Goal: Task Accomplishment & Management: Manage account settings

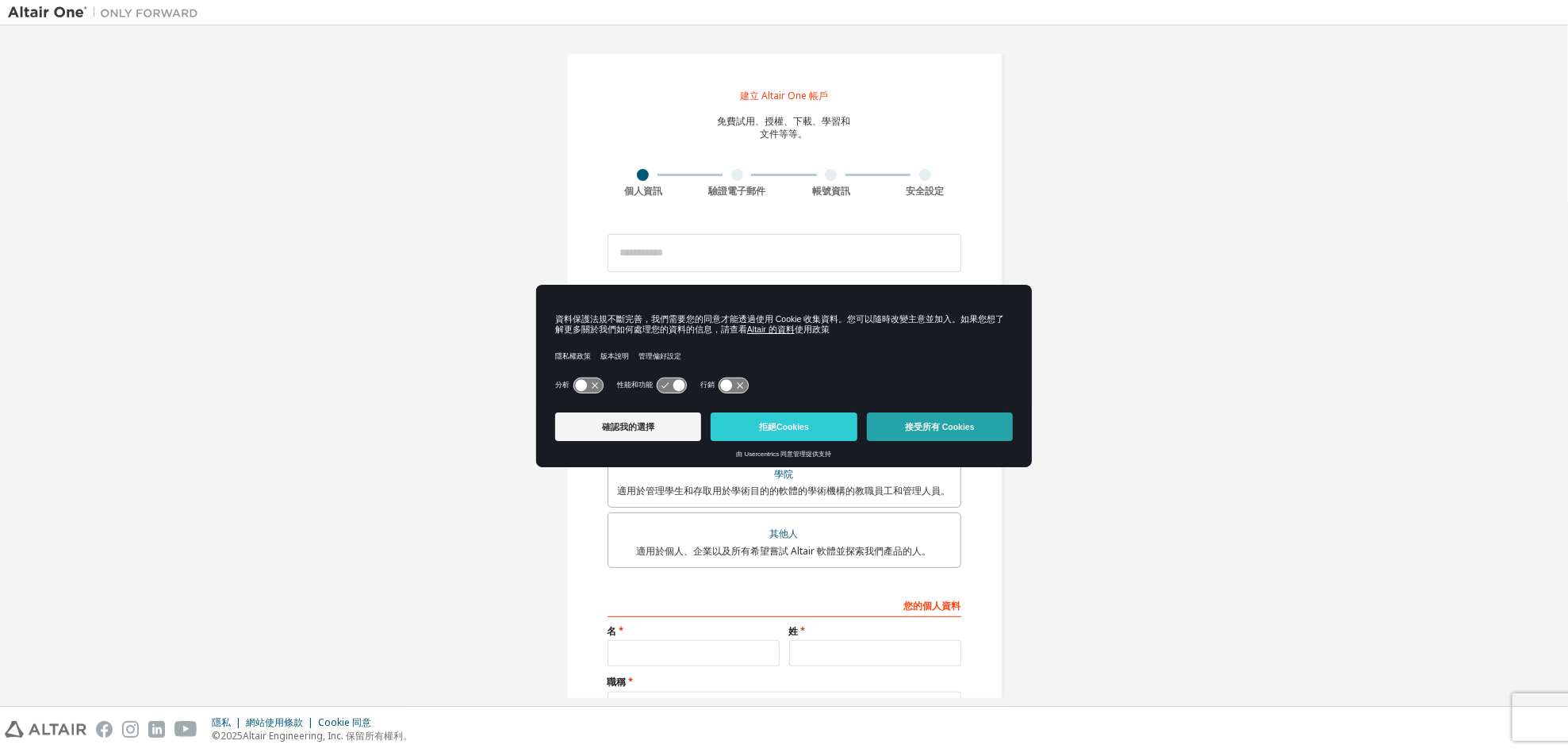
click at [966, 418] on button "接受所有 Cookies" at bounding box center [940, 426] width 146 height 28
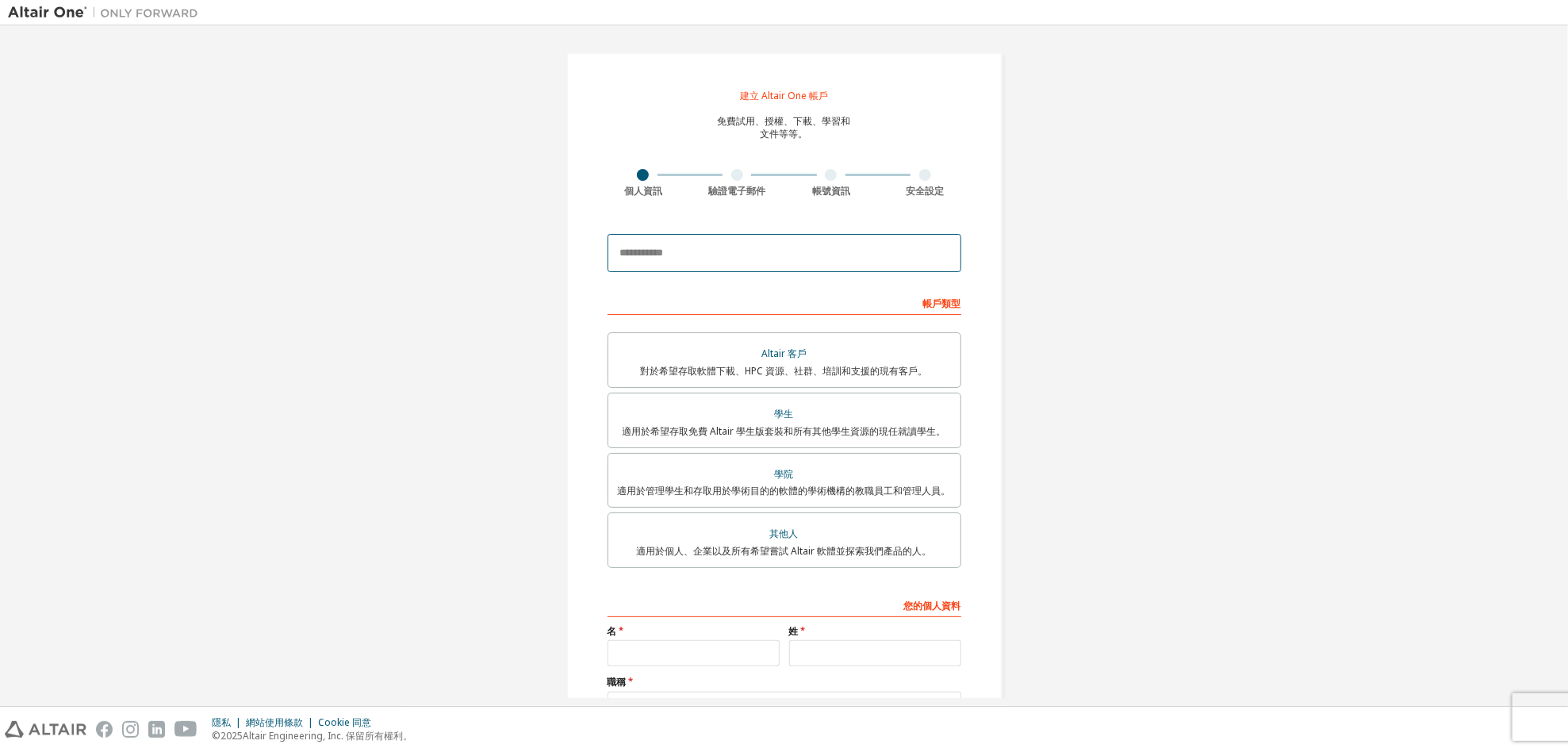
click at [767, 254] on input "email" at bounding box center [784, 253] width 354 height 38
type input "**********"
click at [780, 426] on font "適用於希望存取免費 Altair 學生版套裝和所有其他學生資源的現任就讀學生。" at bounding box center [784, 431] width 324 height 14
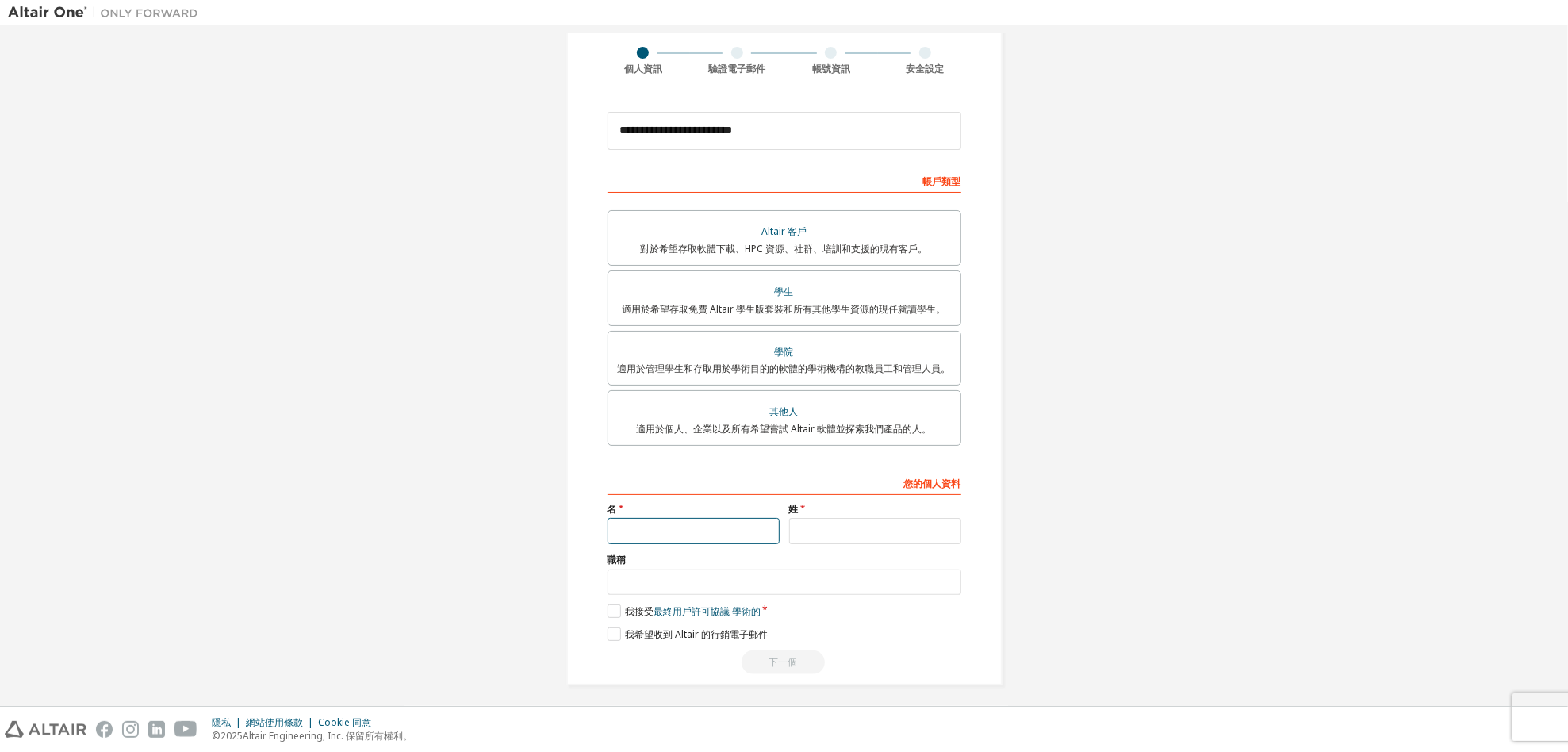
click at [687, 519] on input "text" at bounding box center [694, 531] width 172 height 26
type input "***"
click at [799, 532] on input "text" at bounding box center [875, 531] width 172 height 26
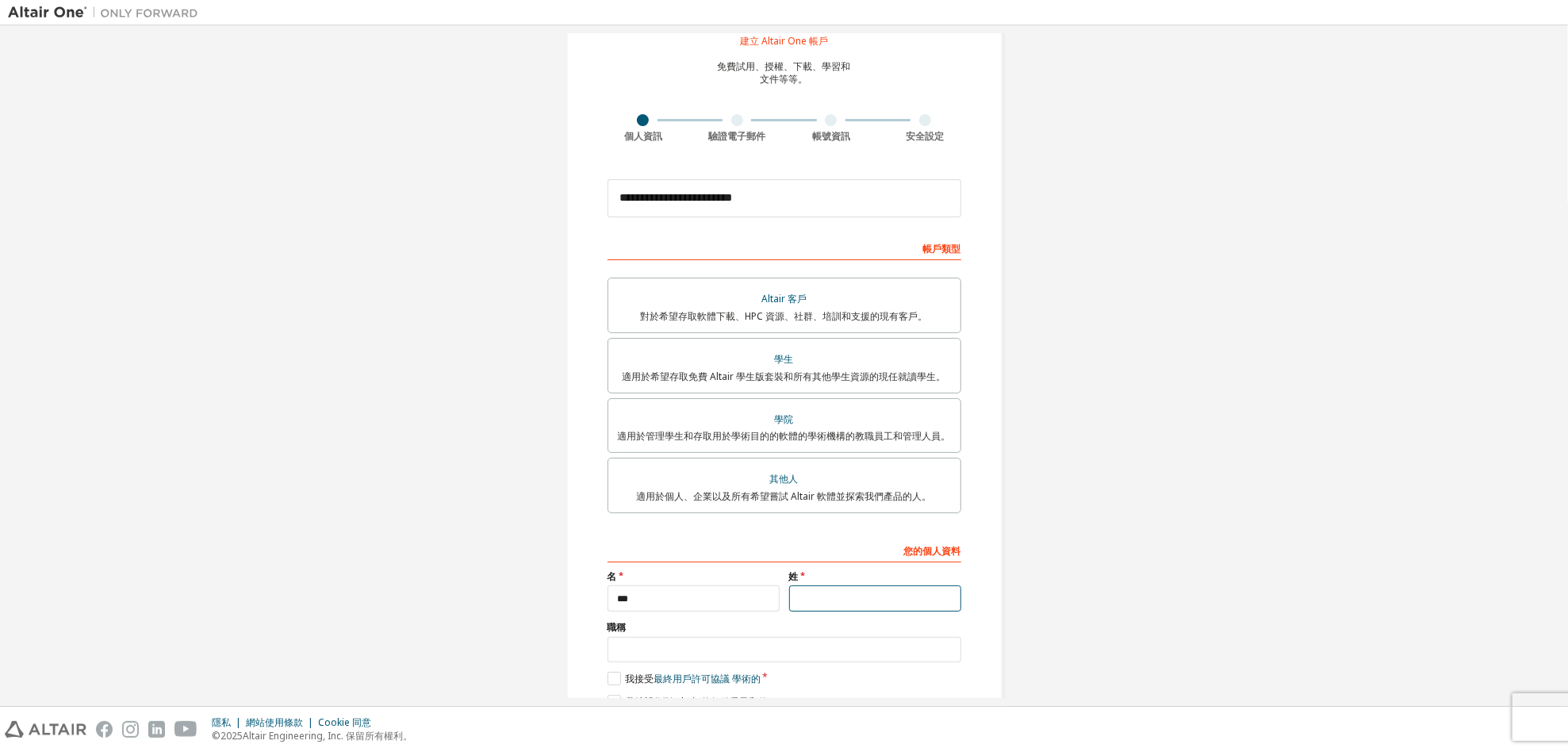
scroll to position [0, 0]
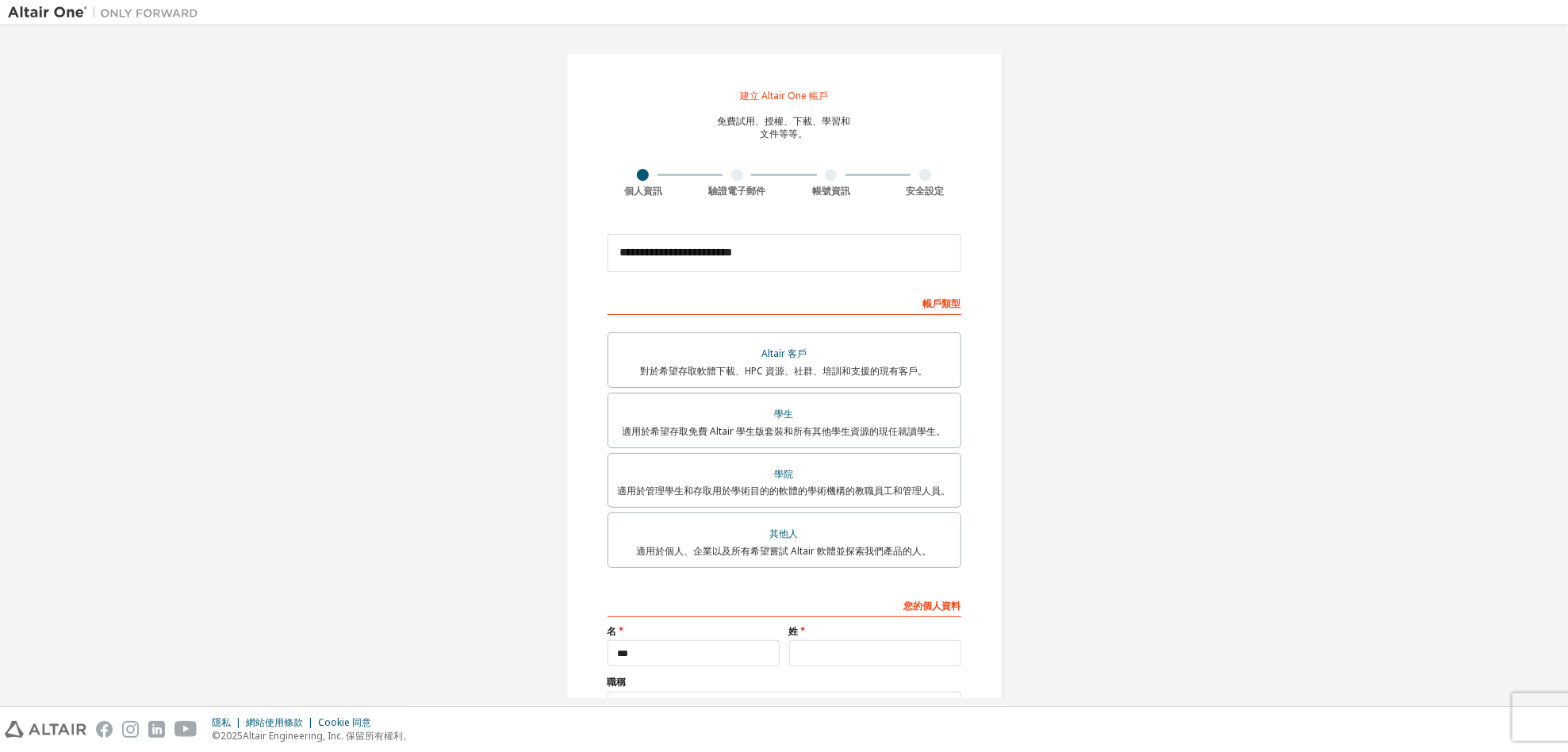
click at [1430, 197] on div "**********" at bounding box center [784, 430] width 1552 height 793
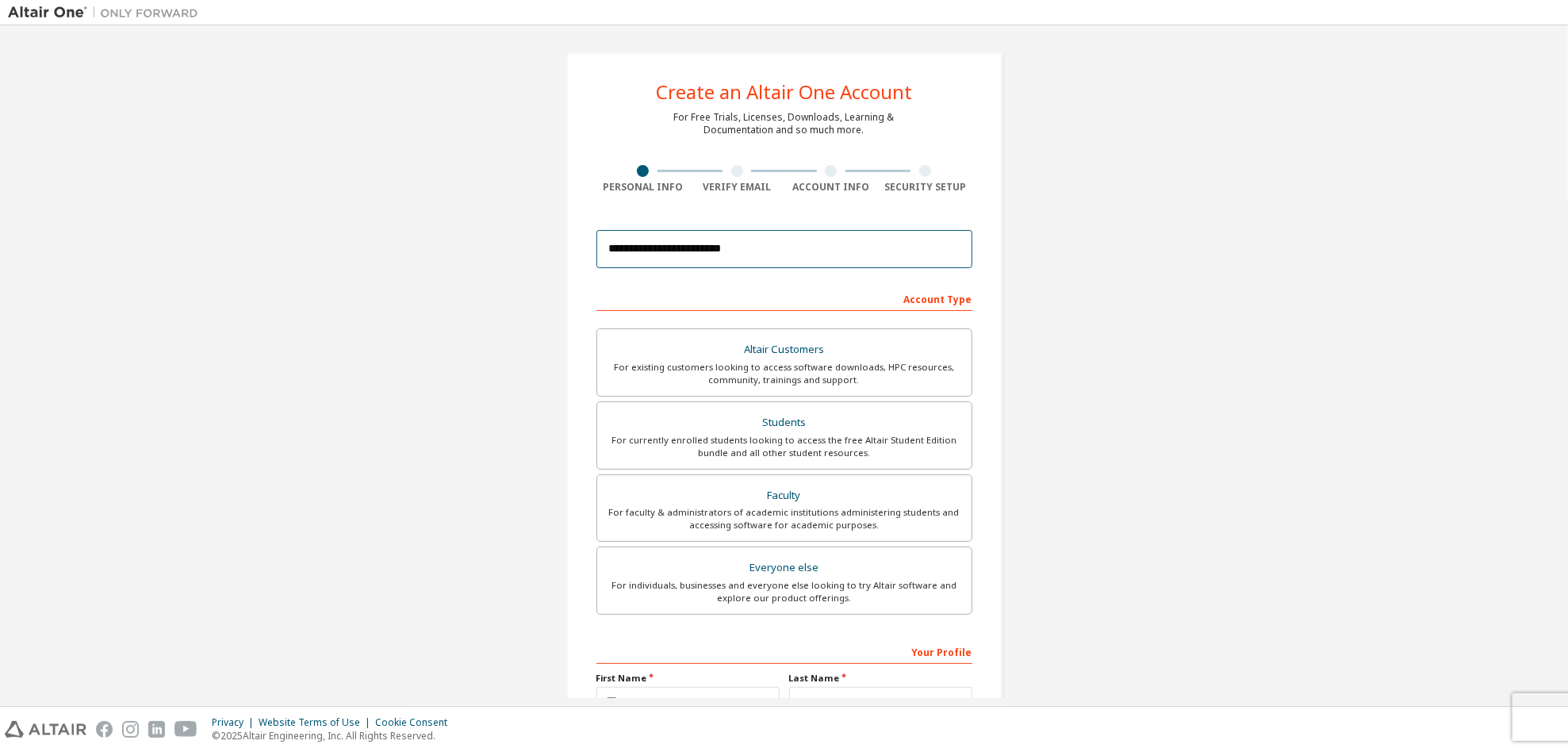
click at [824, 251] on input "**********" at bounding box center [784, 249] width 375 height 38
click at [818, 239] on input "email" at bounding box center [784, 249] width 375 height 38
click at [761, 245] on input "email" at bounding box center [784, 249] width 375 height 38
type input "*"
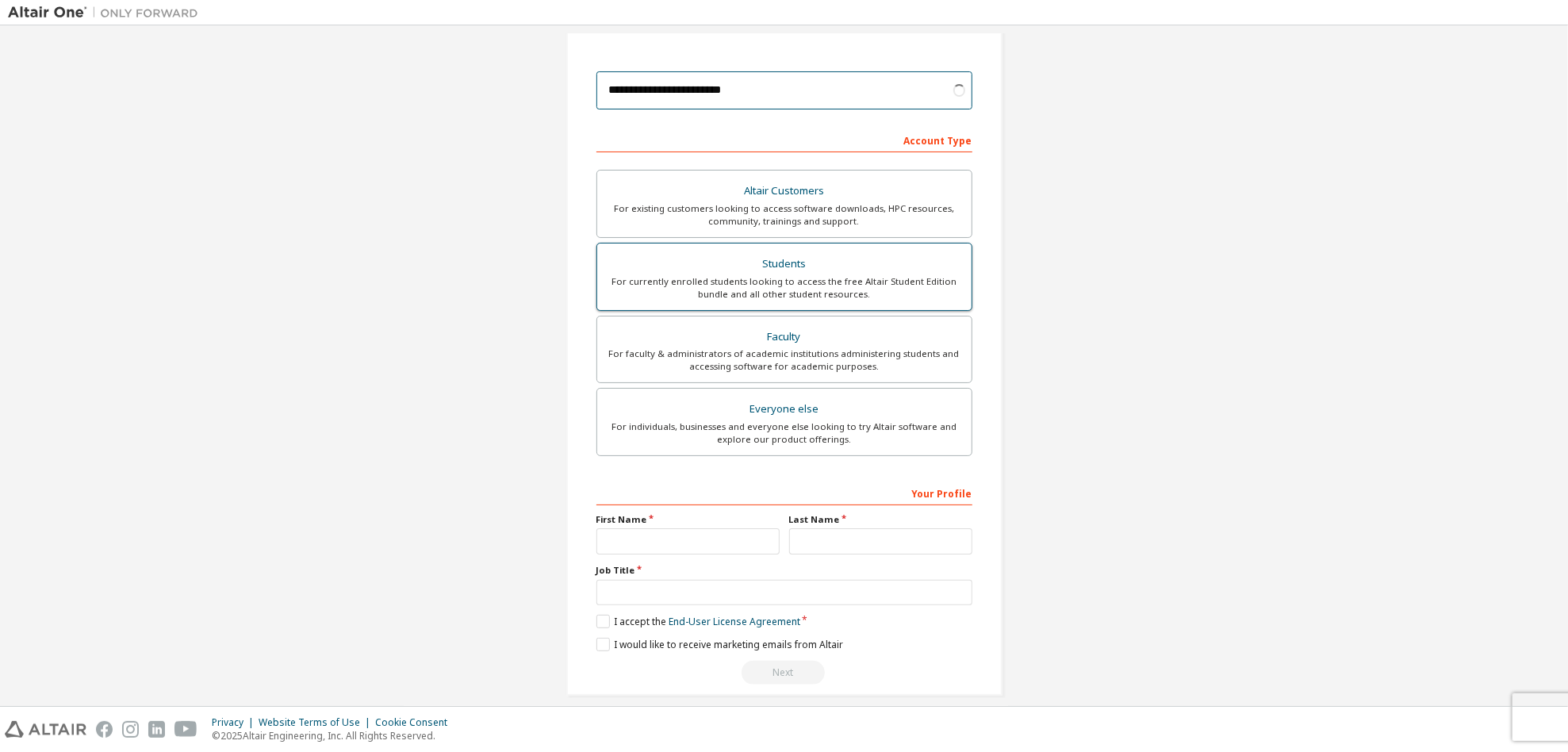
type input "**********"
click at [805, 297] on div "For currently enrolled students looking to access the free Altair Student Editi…" at bounding box center [784, 288] width 355 height 25
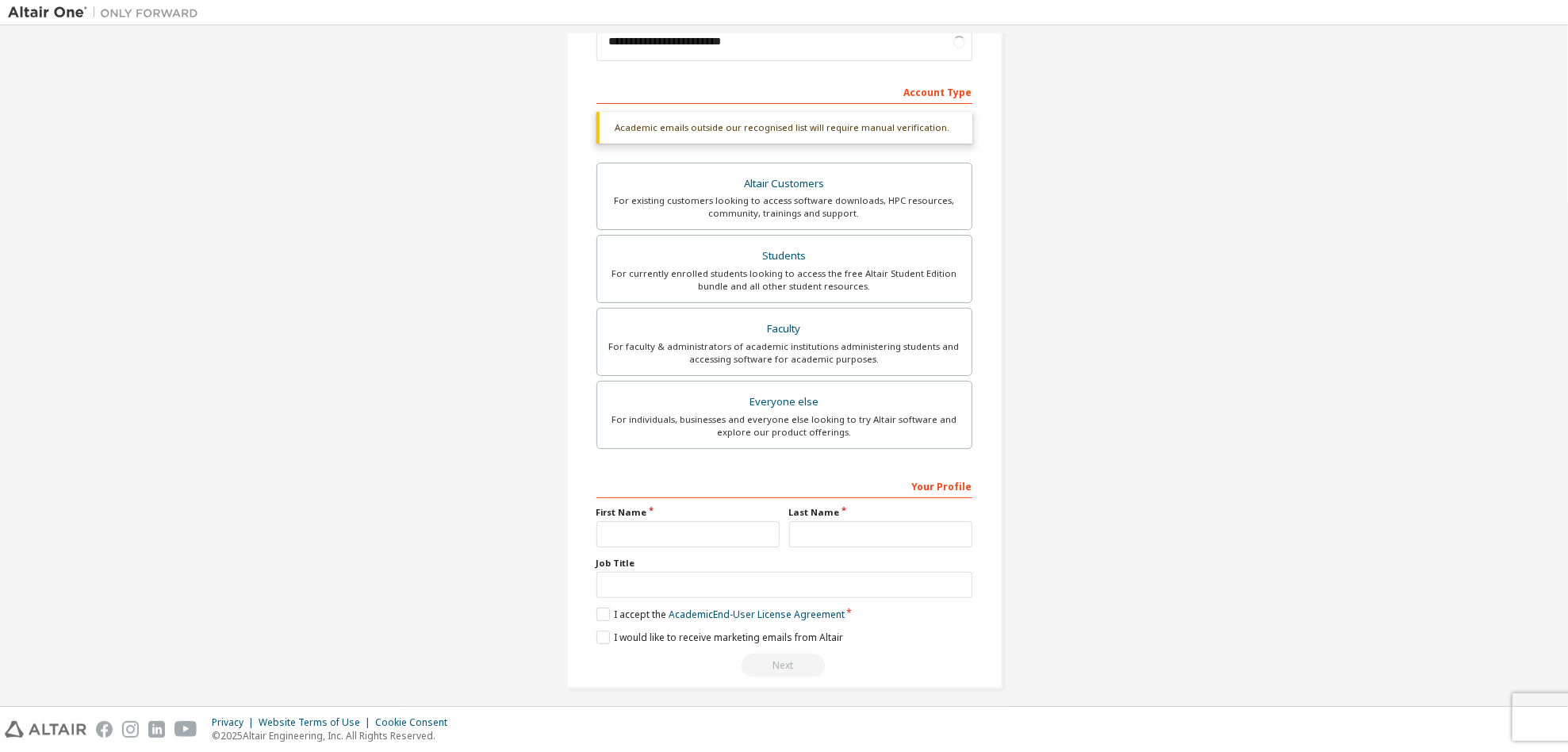
scroll to position [209, 0]
click at [740, 526] on input "text" at bounding box center [688, 532] width 183 height 26
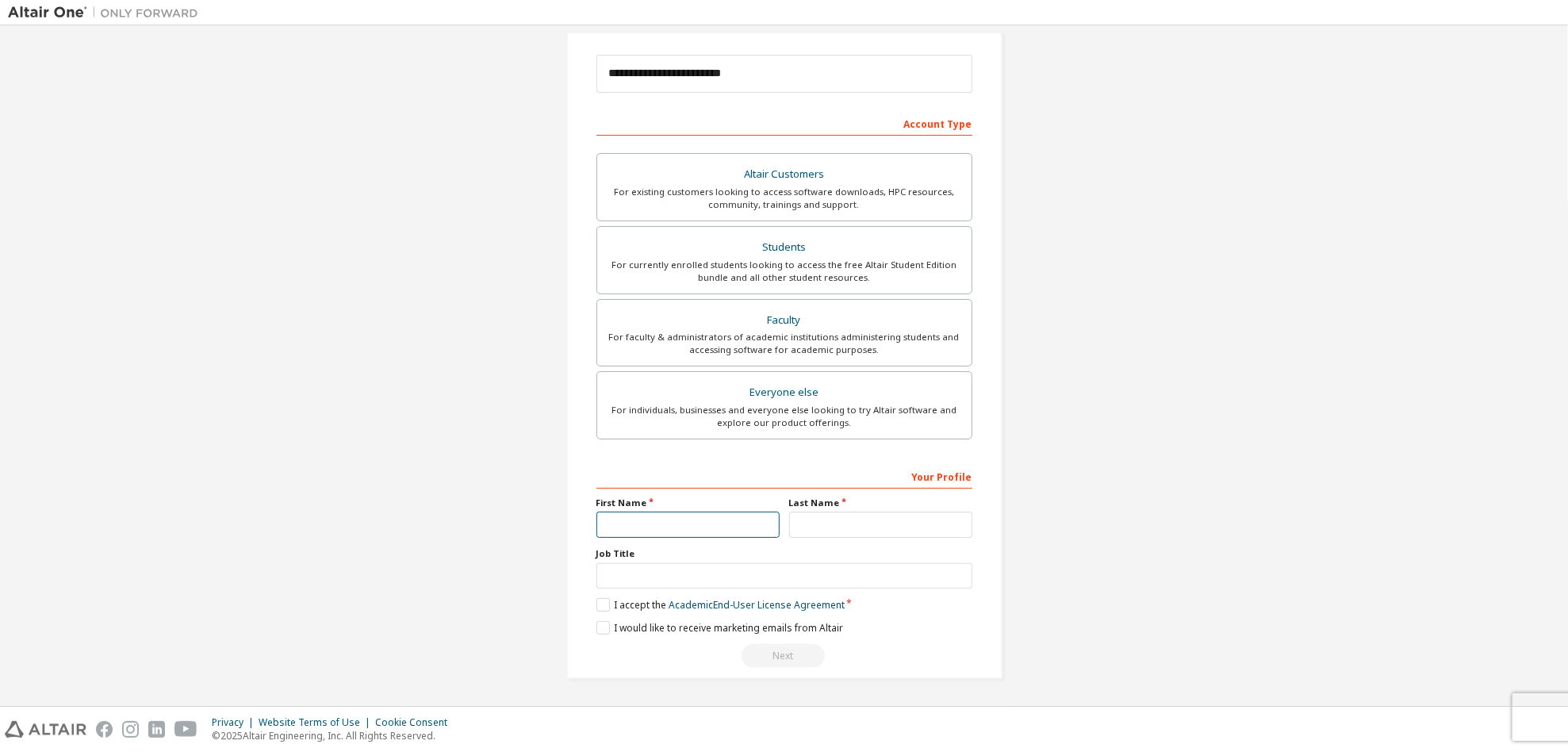
scroll to position [168, 0]
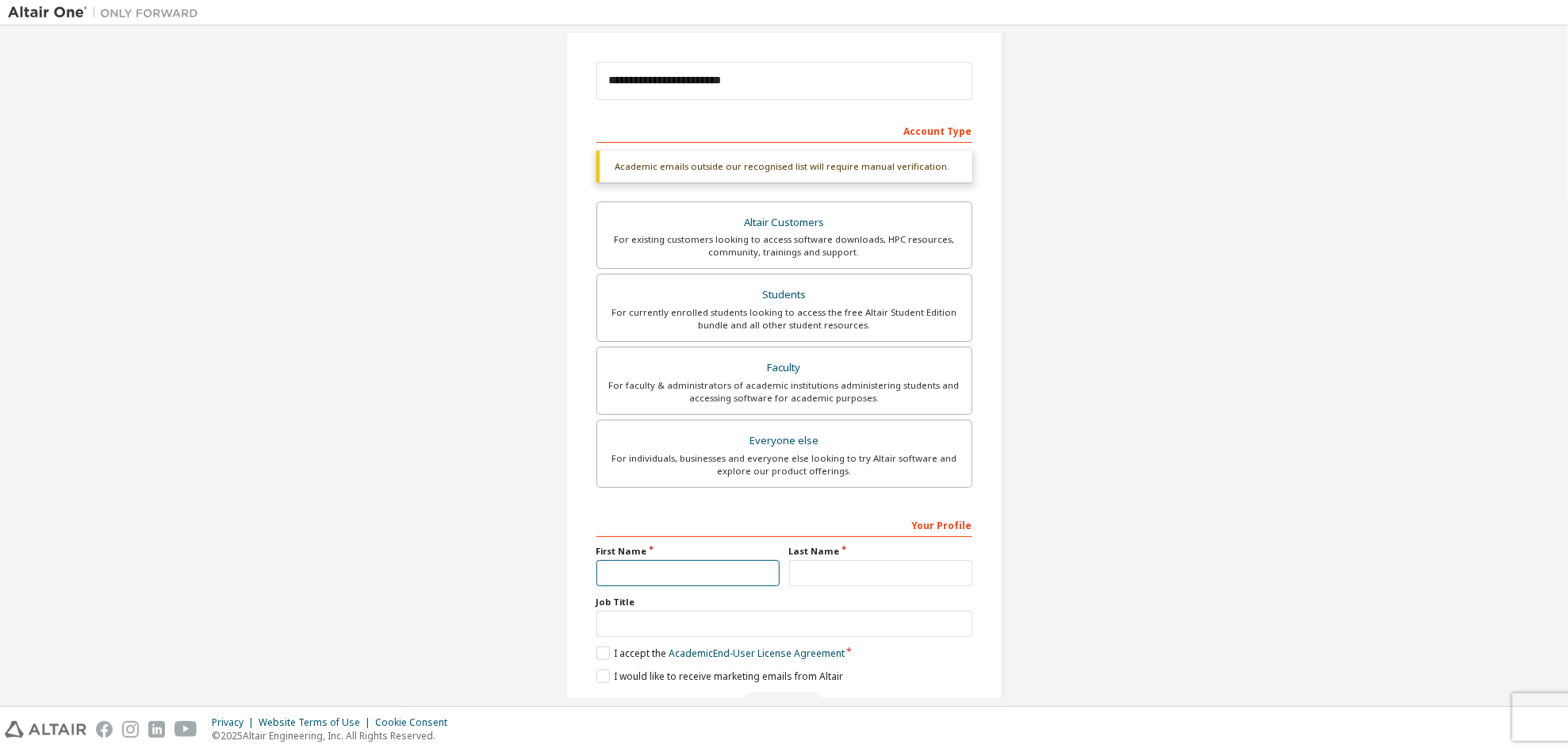
type input "***"
click at [842, 560] on input "text" at bounding box center [881, 572] width 183 height 26
click at [599, 647] on label "I accept the Academic End-User License Agreement" at bounding box center [721, 653] width 248 height 14
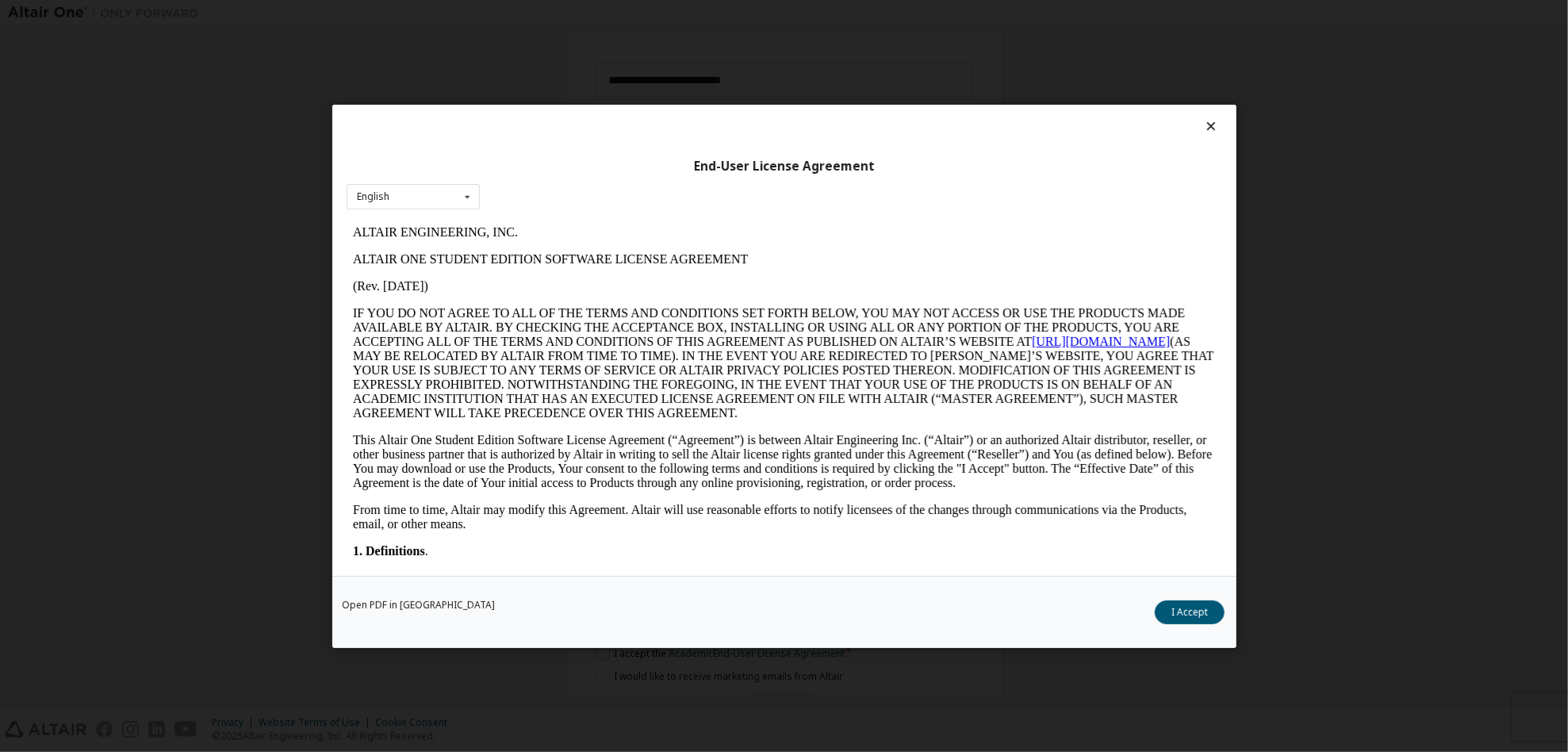
scroll to position [0, 0]
click at [1173, 611] on button "I Accept" at bounding box center [1189, 611] width 70 height 24
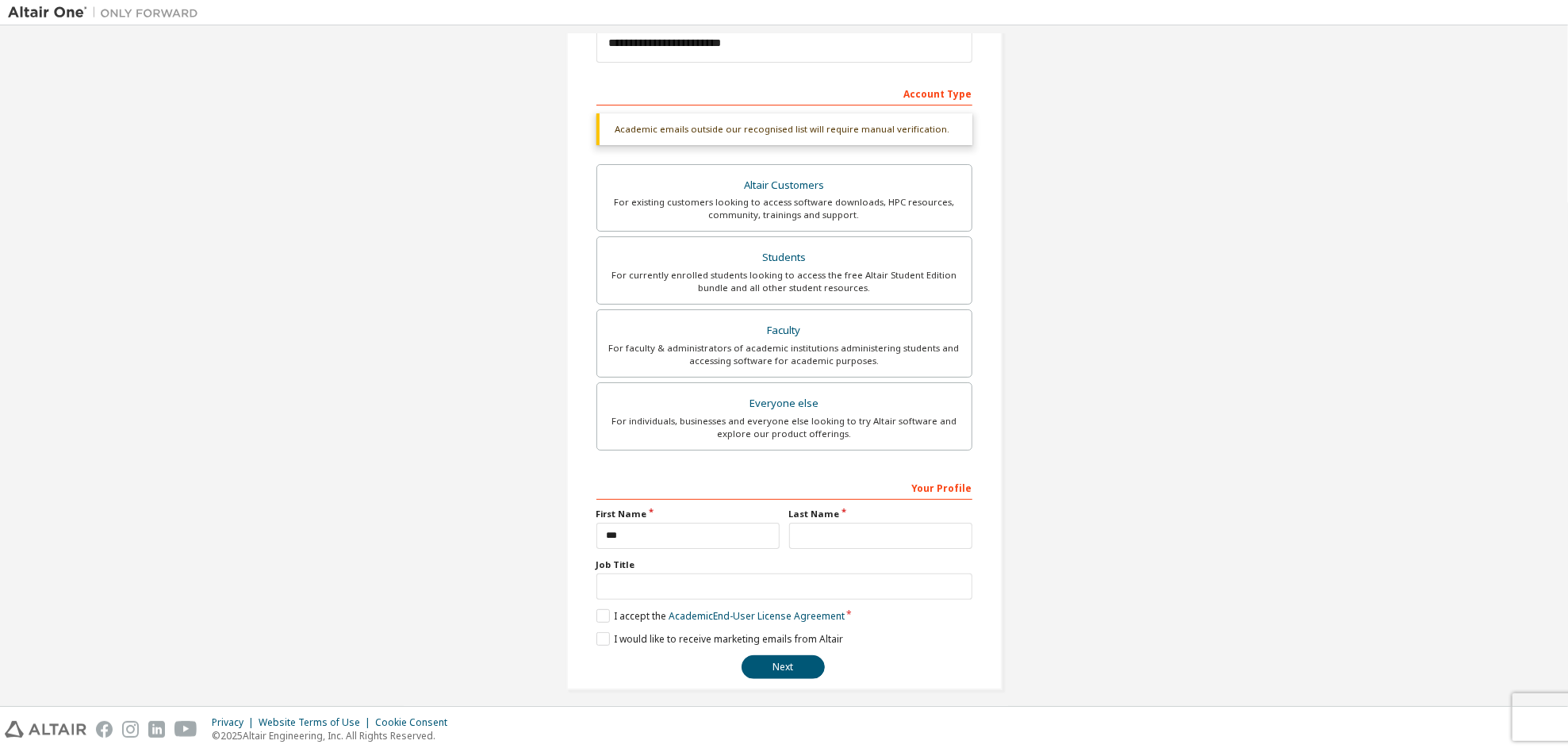
scroll to position [209, 0]
click at [598, 610] on label "I accept the Academic End-User License Agreement" at bounding box center [721, 612] width 248 height 14
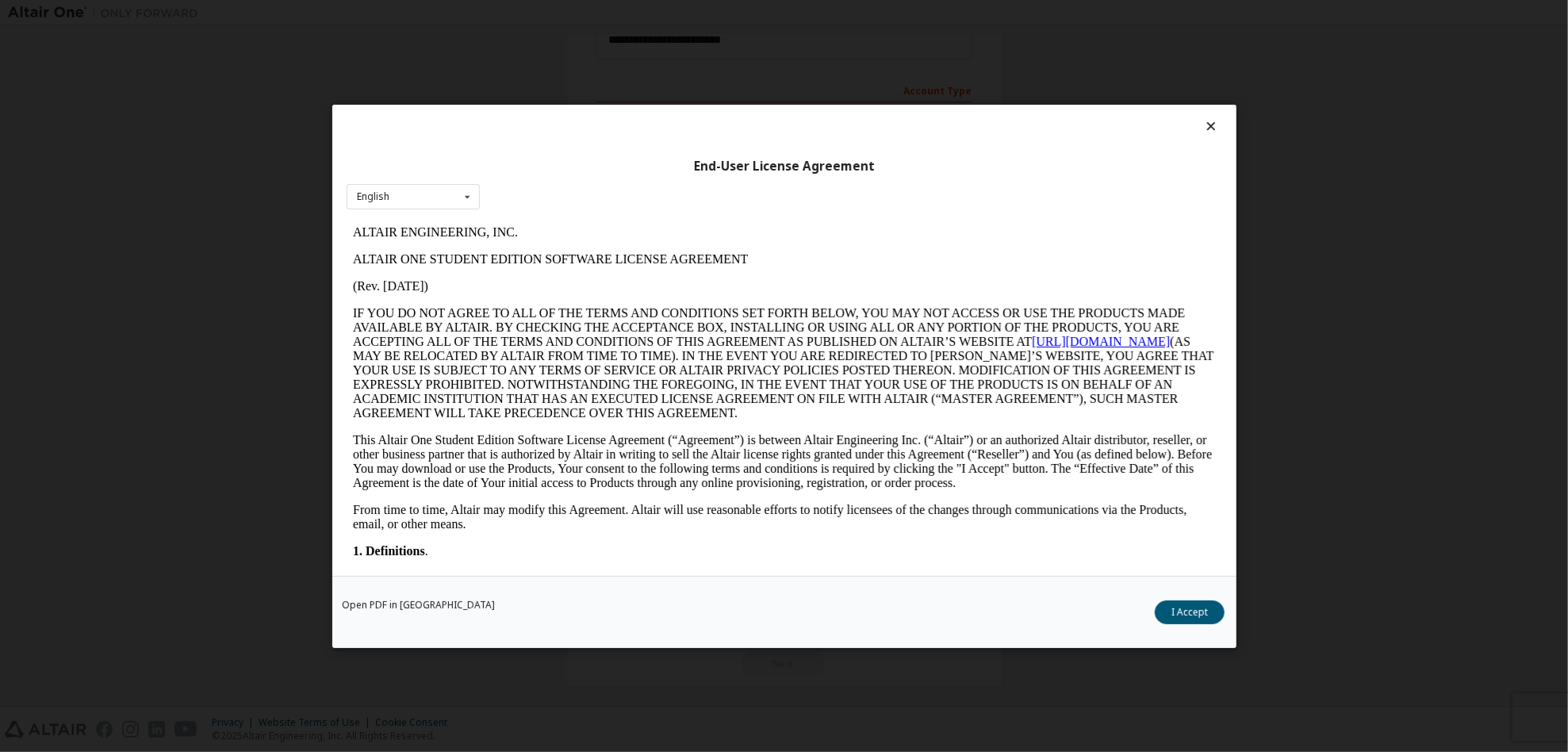
scroll to position [0, 0]
click at [432, 199] on div "English English" at bounding box center [413, 196] width 133 height 26
click at [1166, 618] on button "I Accept" at bounding box center [1189, 611] width 70 height 24
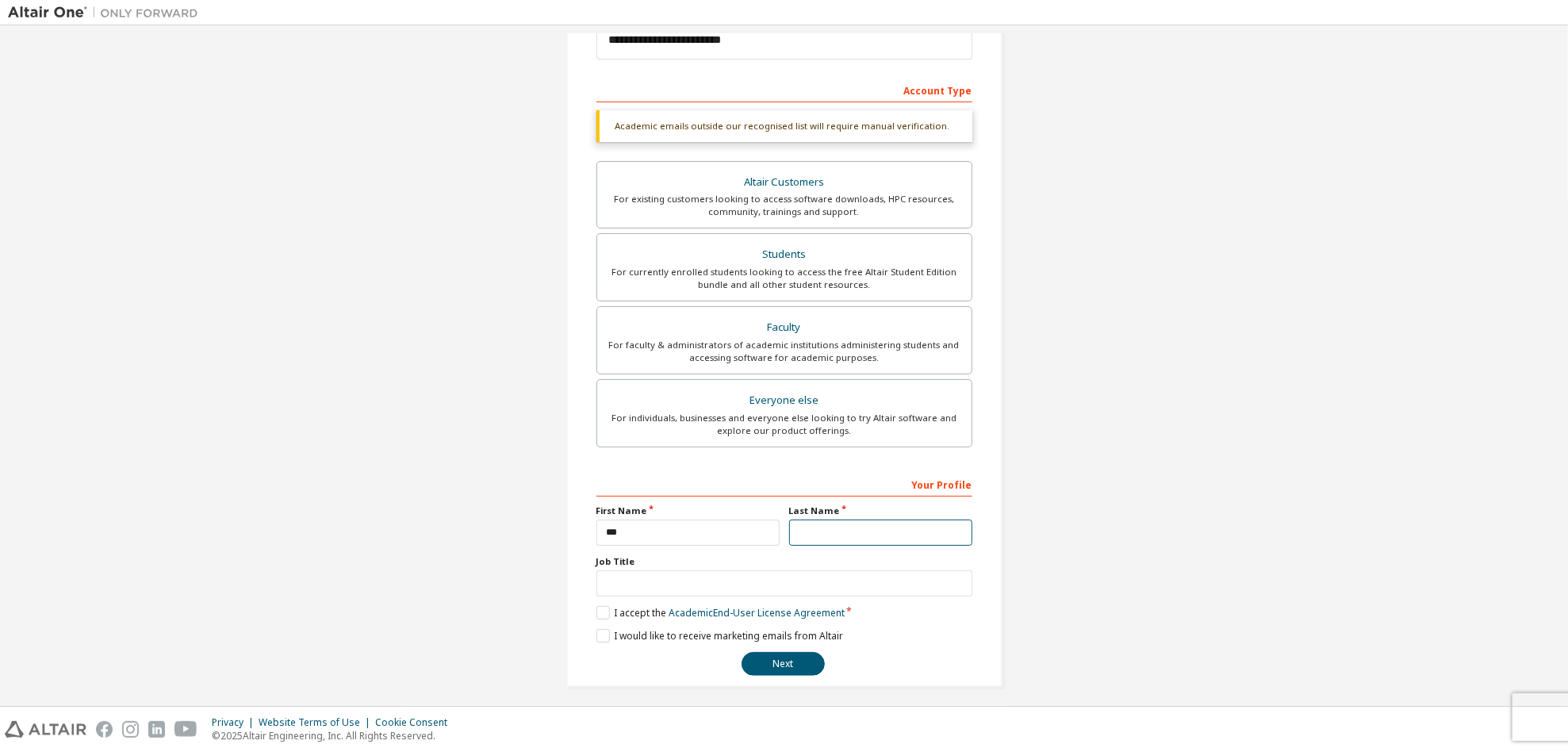
click at [845, 531] on input "text" at bounding box center [881, 532] width 183 height 26
type input "****"
click at [802, 652] on button "Next" at bounding box center [784, 664] width 83 height 24
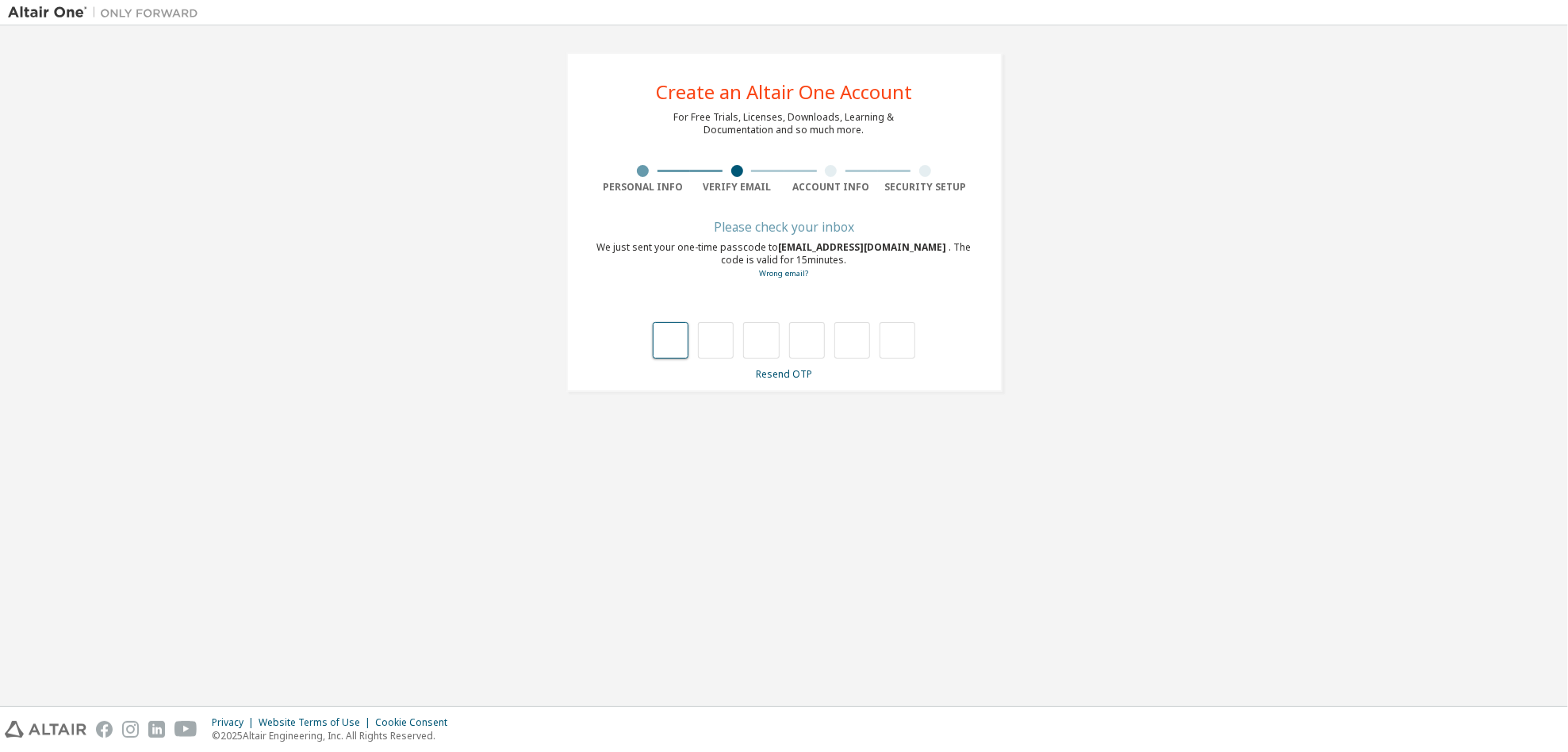
type input "*"
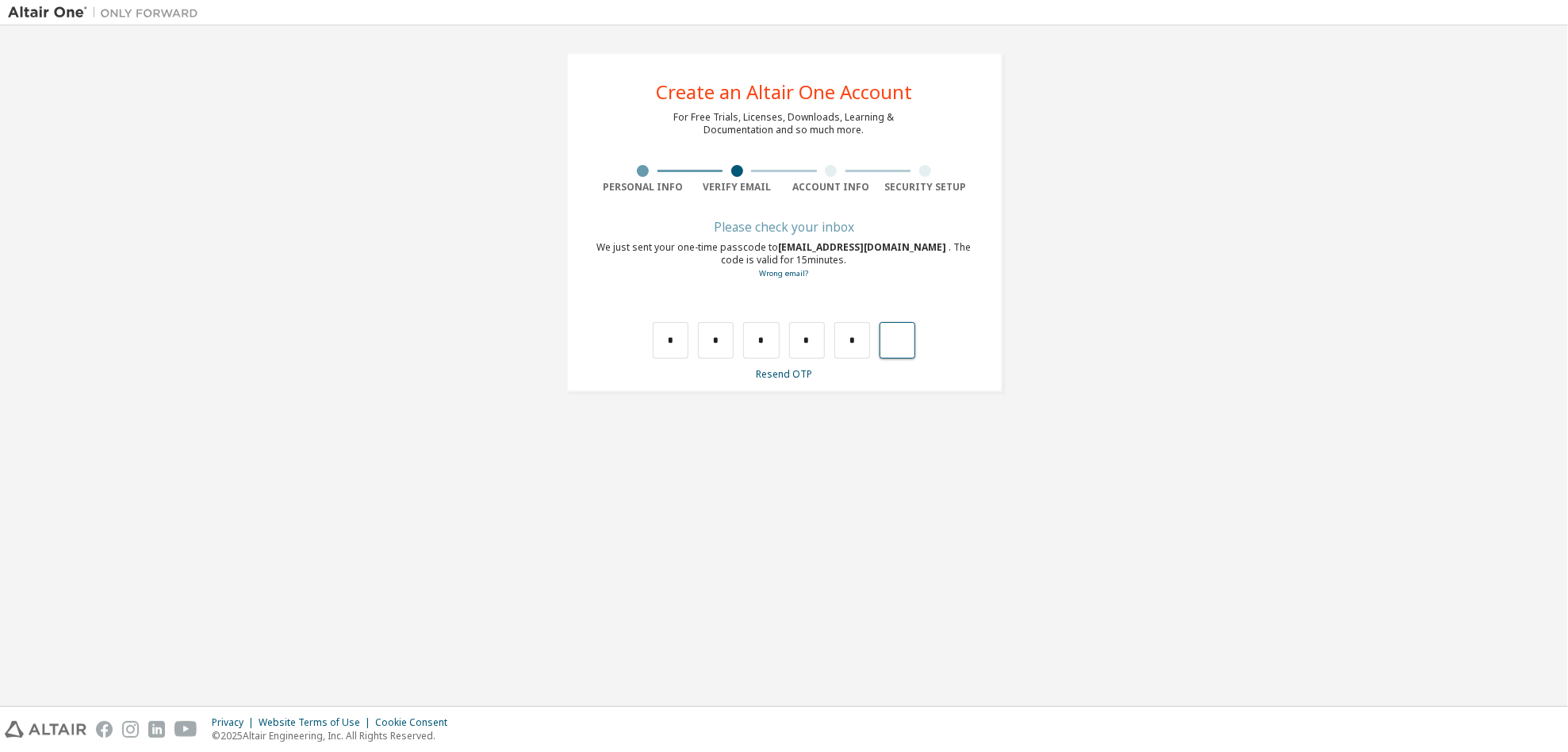
type input "*"
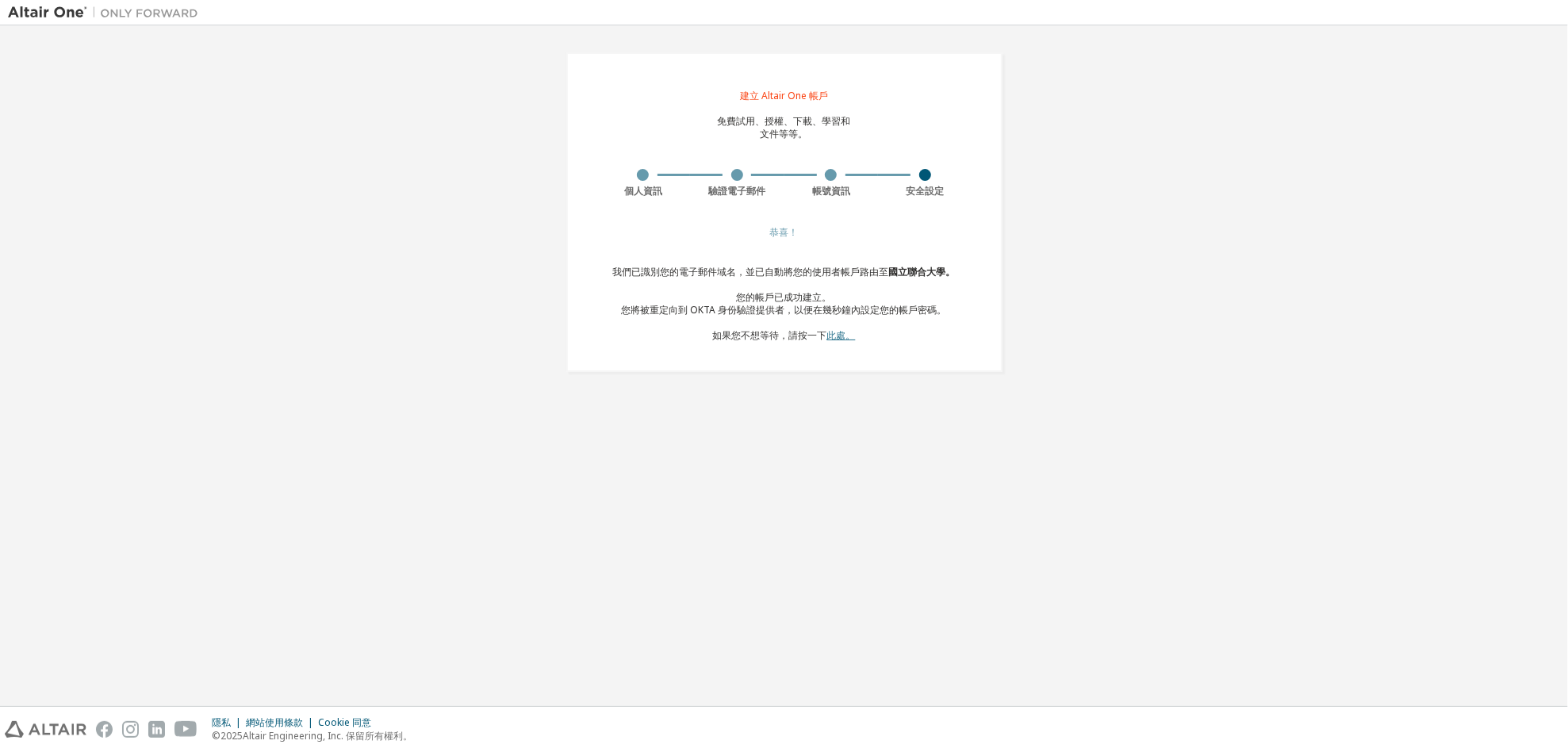
click at [834, 337] on font "此處。" at bounding box center [841, 335] width 28 height 14
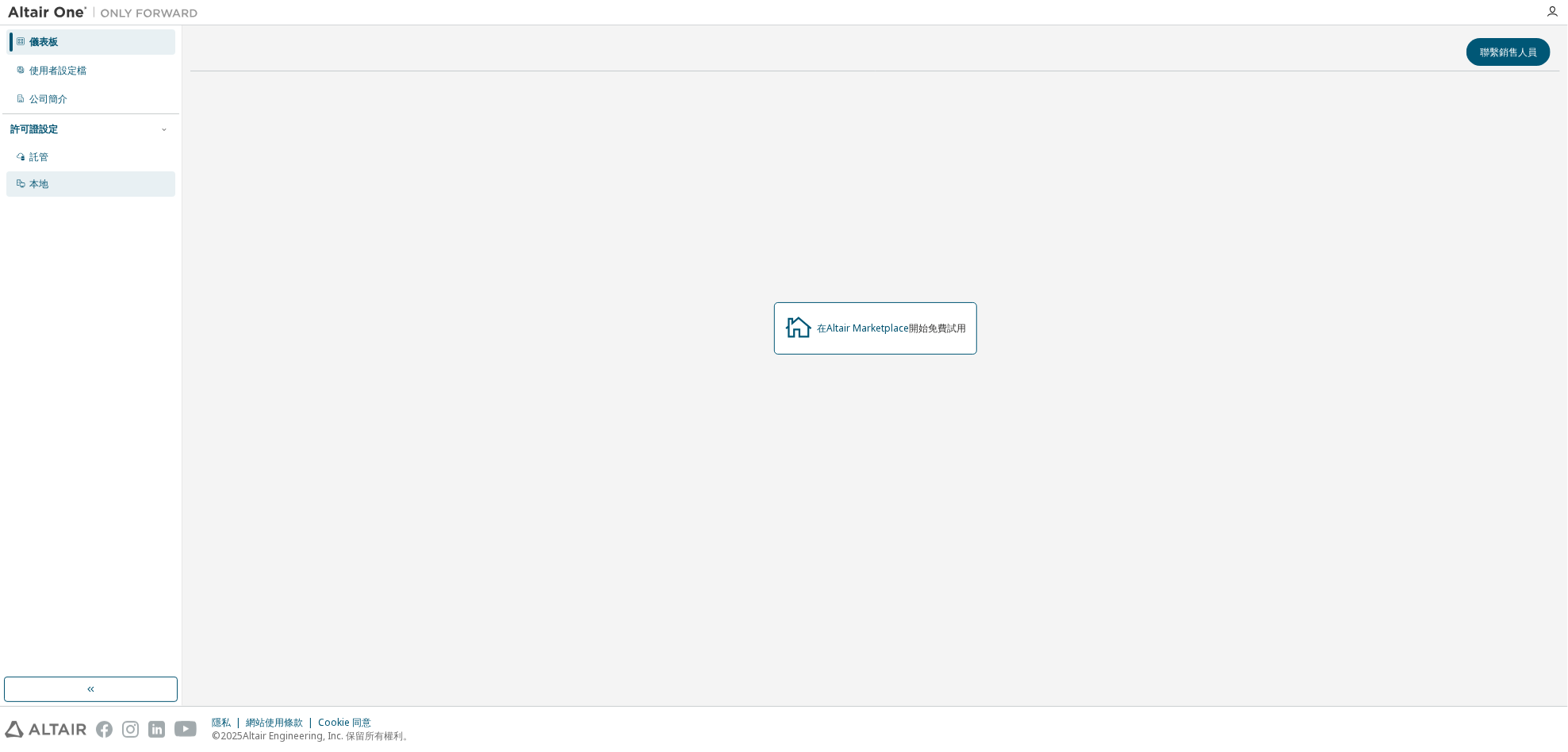
click at [59, 188] on div "本地" at bounding box center [91, 184] width 169 height 25
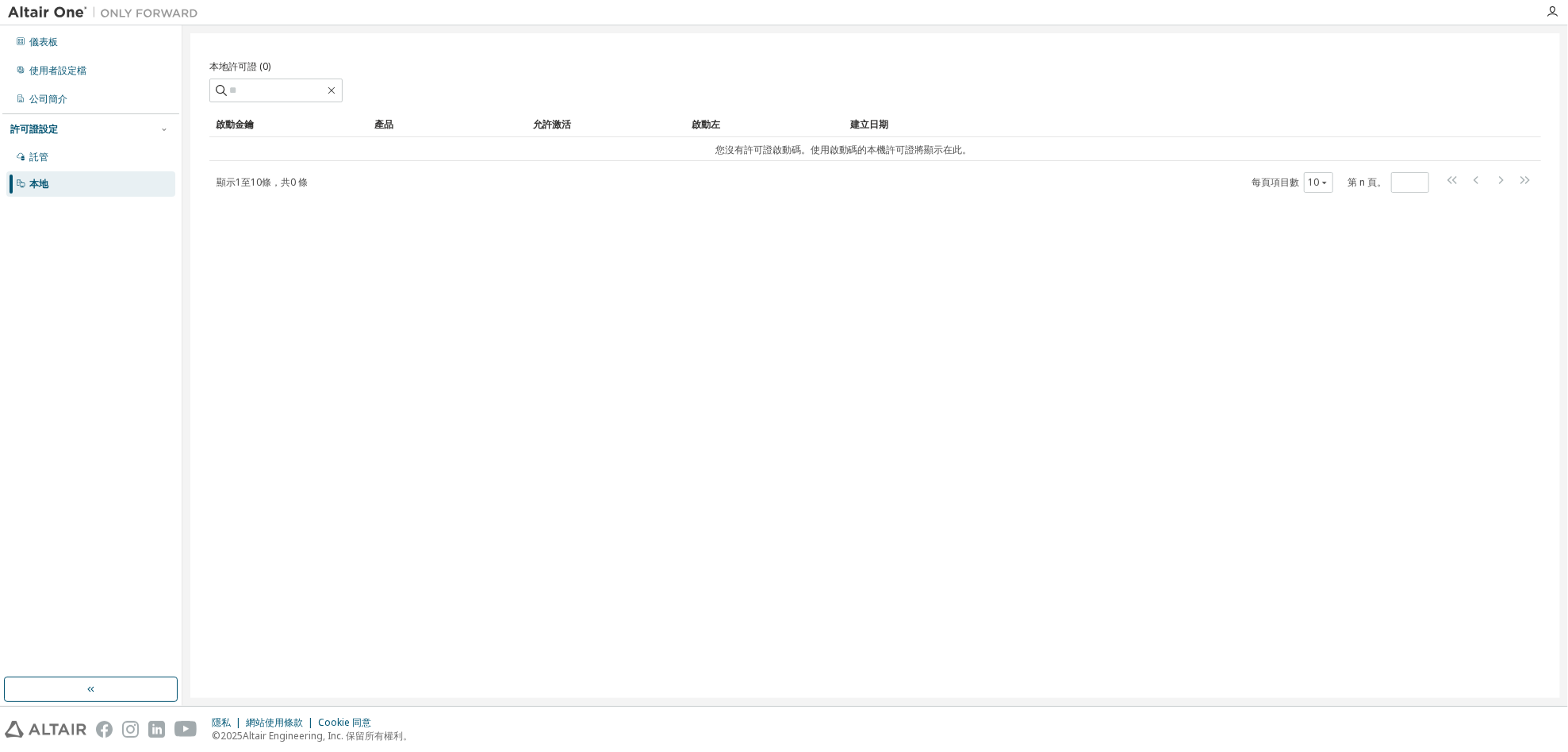
click at [159, 135] on div at bounding box center [164, 130] width 15 height 15
click at [160, 133] on button "button" at bounding box center [164, 130] width 15 height 15
click at [35, 152] on font "託管" at bounding box center [38, 156] width 19 height 14
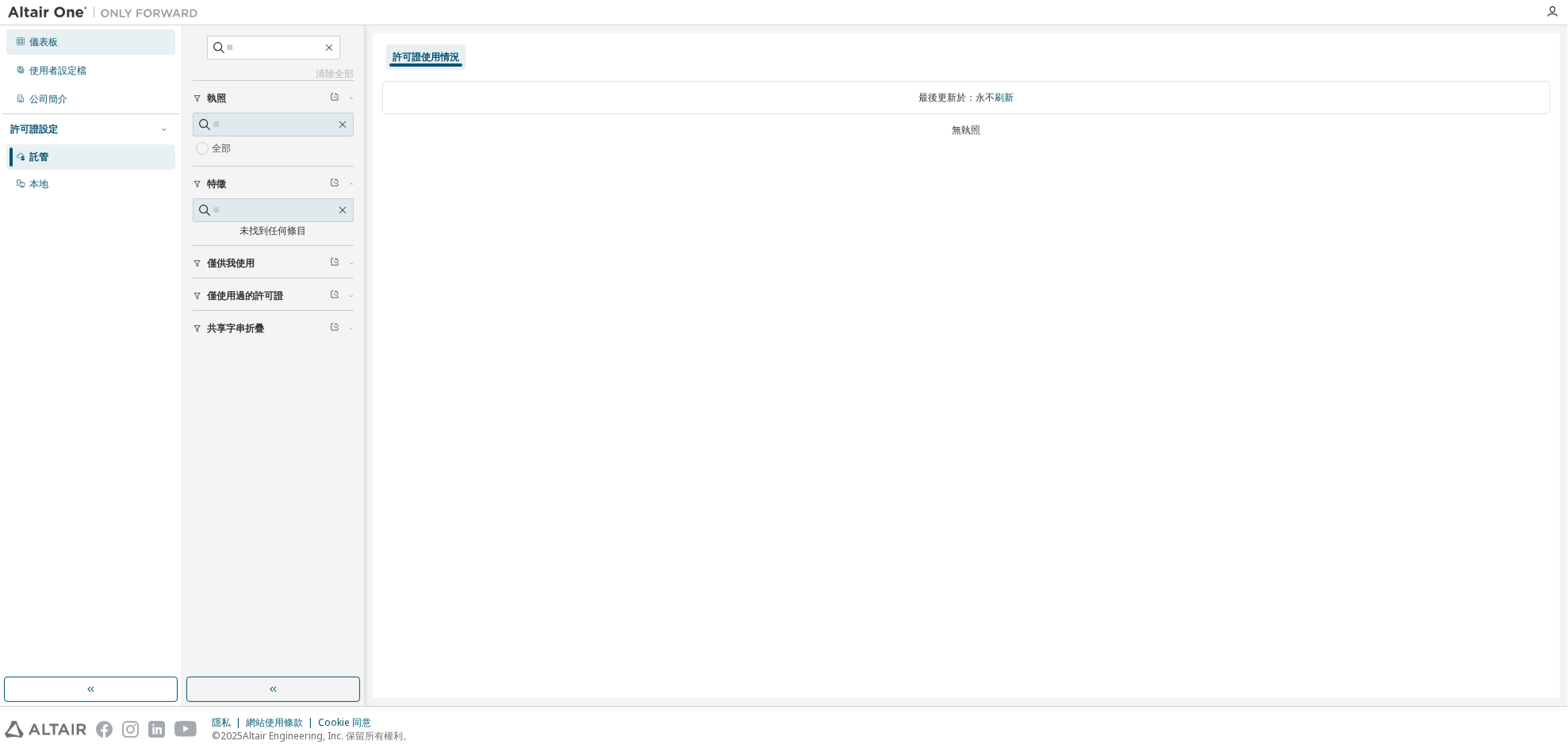
click at [38, 47] on font "儀表板" at bounding box center [43, 41] width 28 height 14
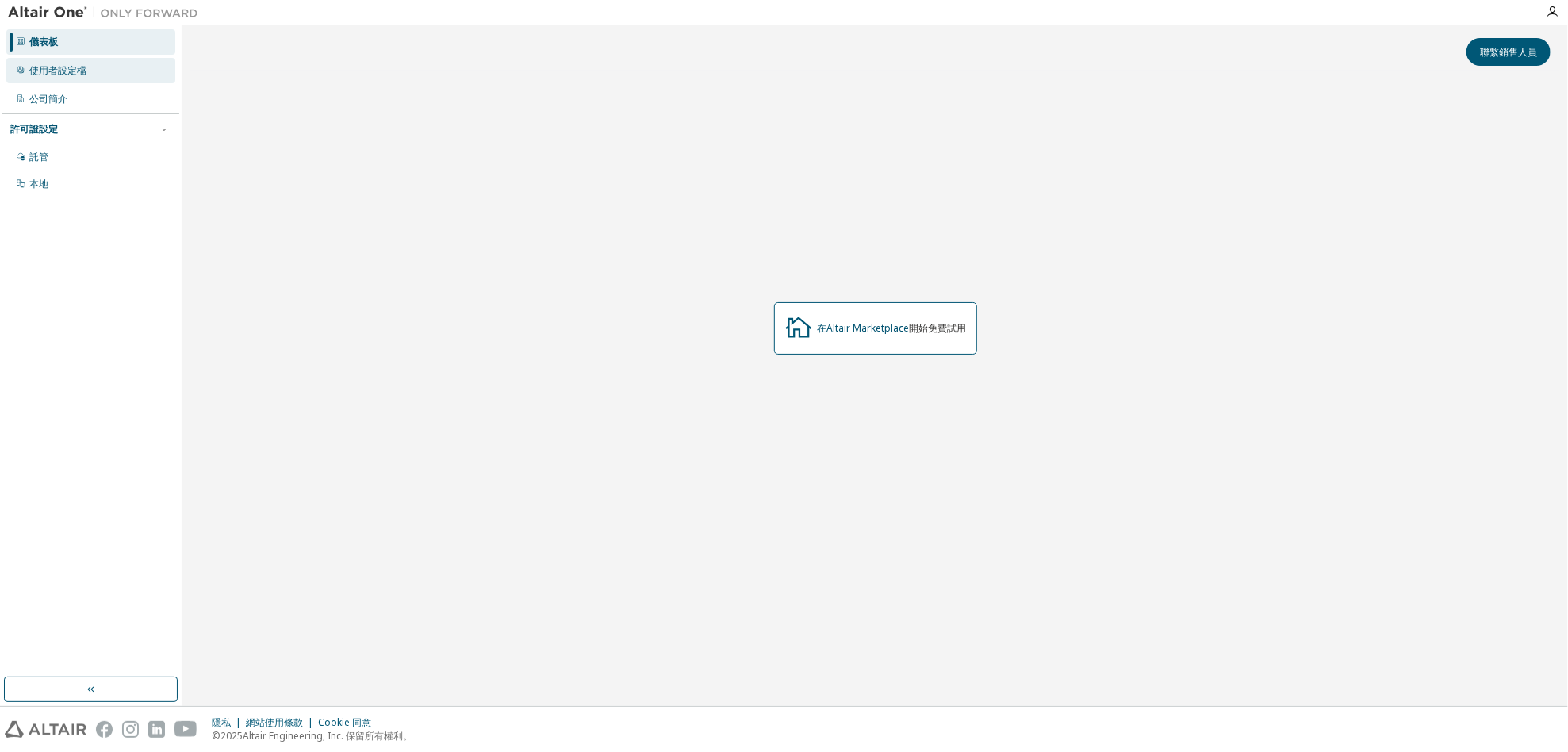
click at [59, 67] on font "使用者設定檔" at bounding box center [57, 70] width 57 height 14
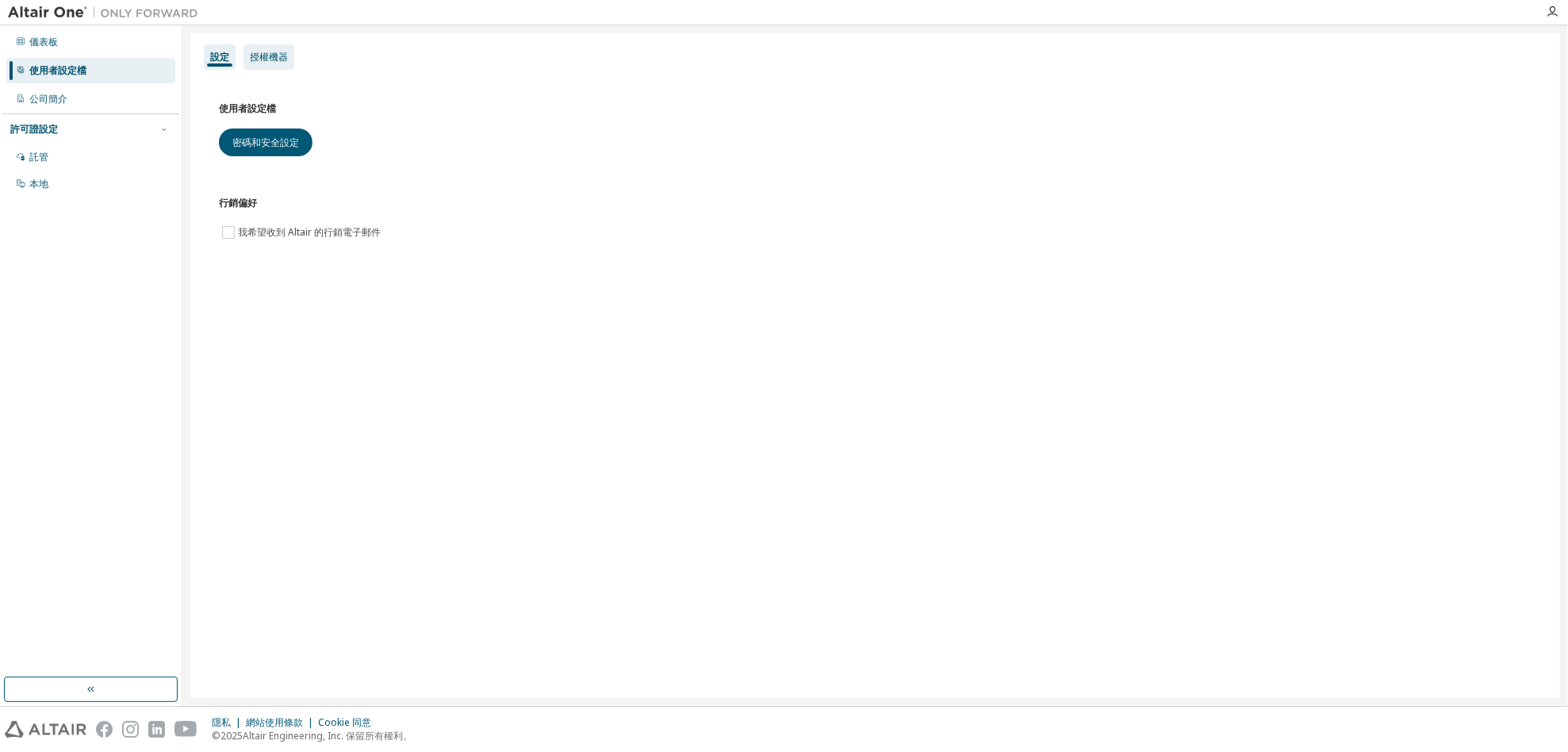
click at [278, 63] on div "授權機器" at bounding box center [268, 57] width 51 height 25
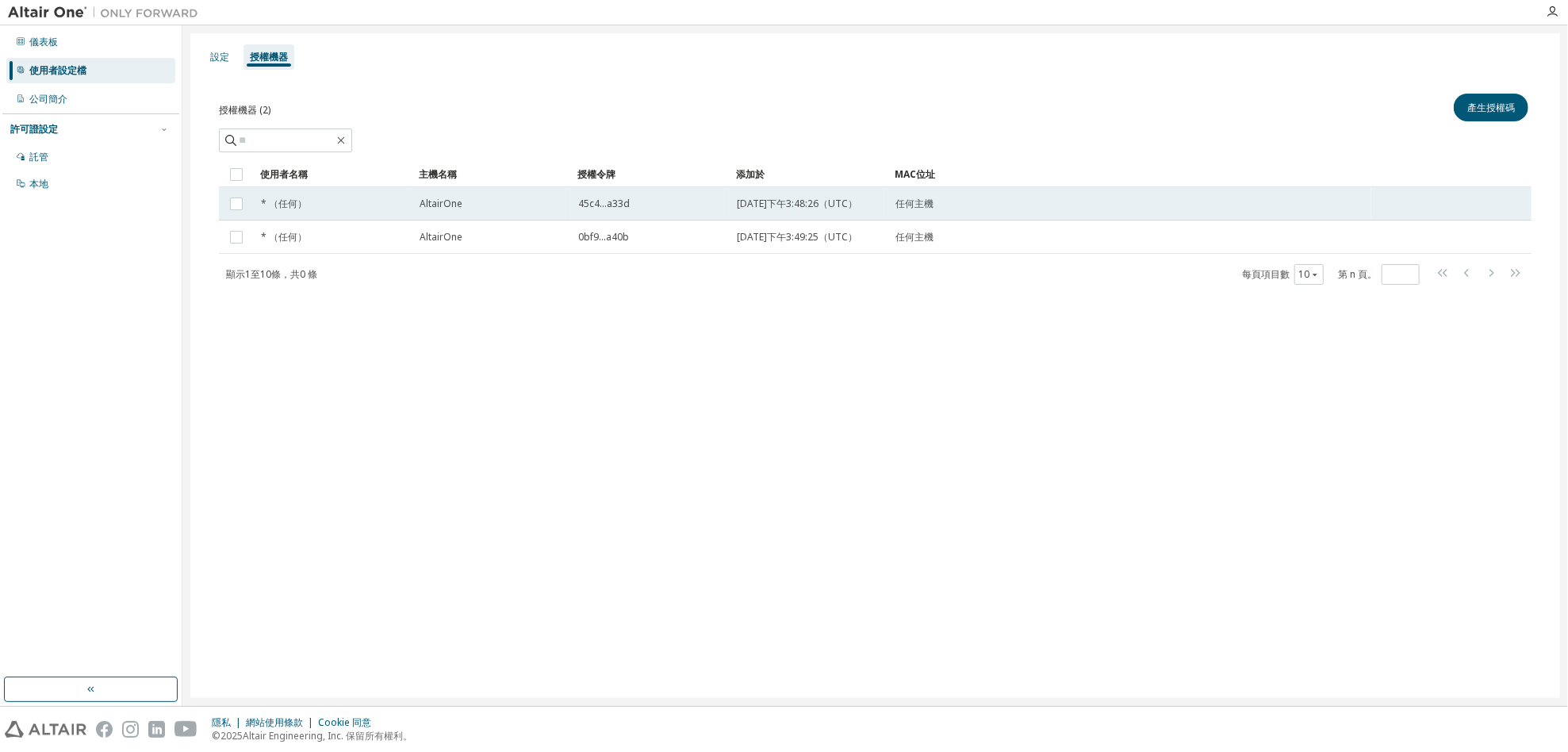
click at [566, 204] on td "AltairOne" at bounding box center [492, 203] width 159 height 34
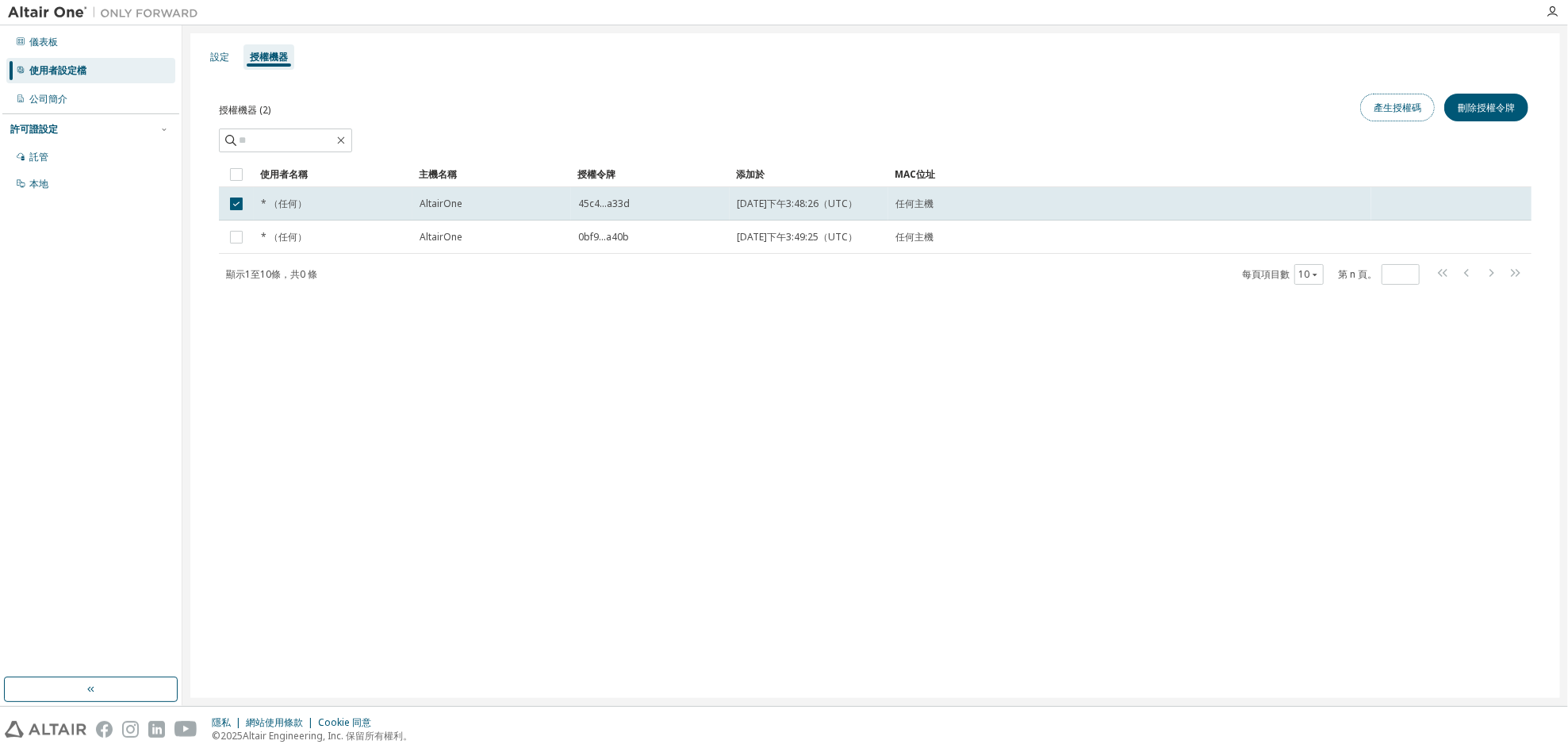
click at [1390, 103] on font "產生授權碼" at bounding box center [1397, 107] width 47 height 14
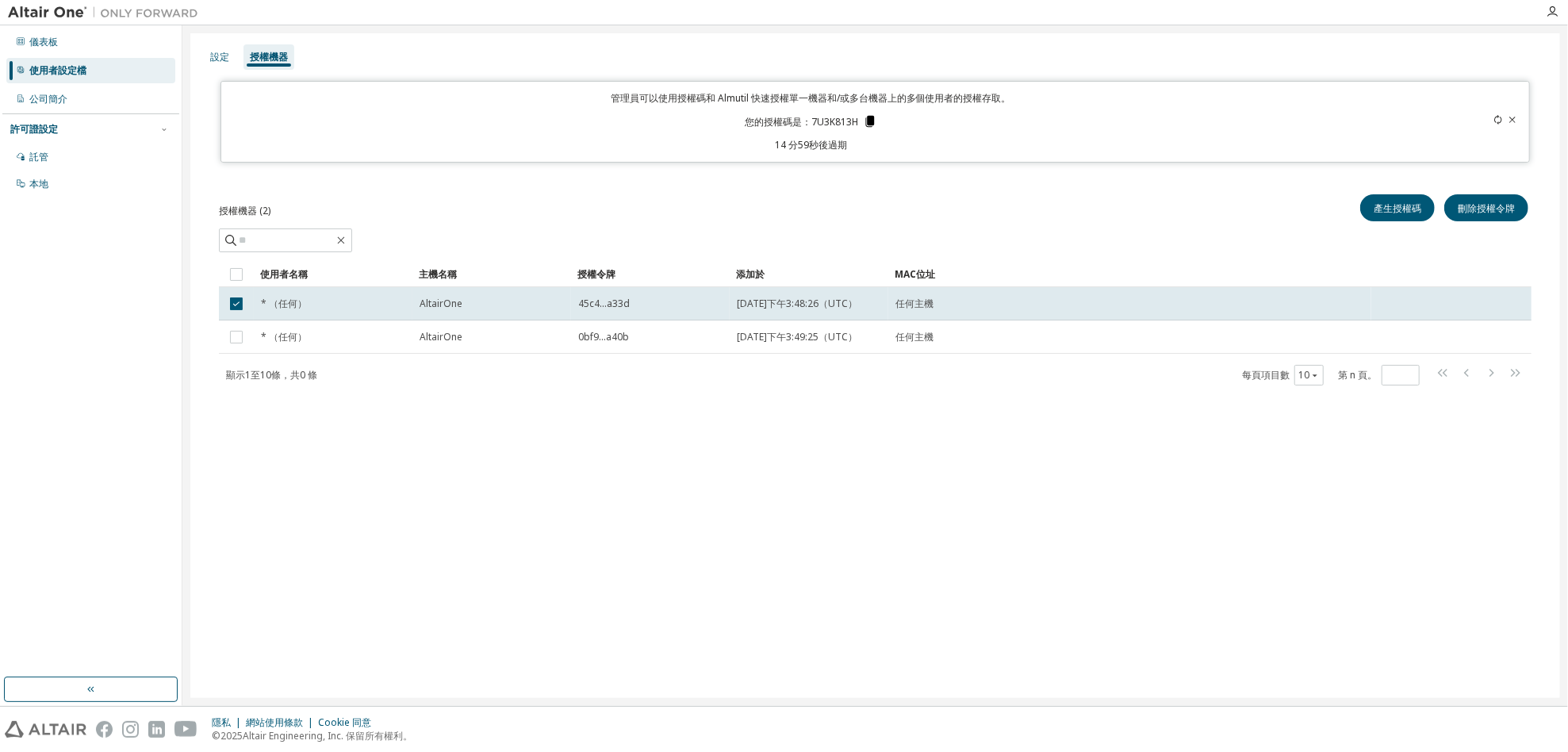
click at [865, 123] on icon at bounding box center [870, 122] width 9 height 11
click at [62, 102] on font "公司簡介" at bounding box center [48, 98] width 38 height 14
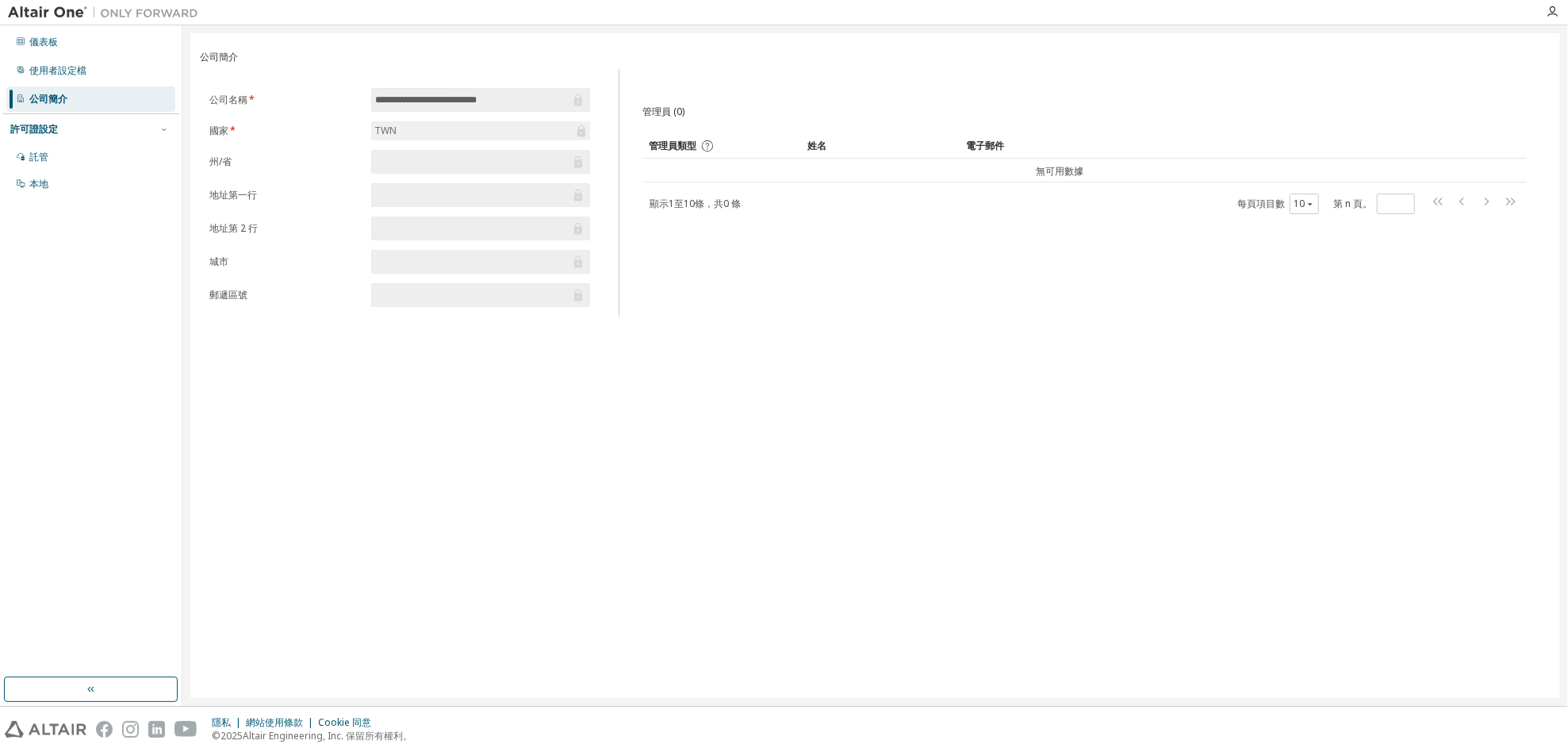
click at [106, 54] on div "儀表板 使用者設定檔 公司簡介 許可證設定 託管 本地" at bounding box center [91, 113] width 177 height 171
click at [51, 44] on font "儀表板" at bounding box center [43, 41] width 28 height 14
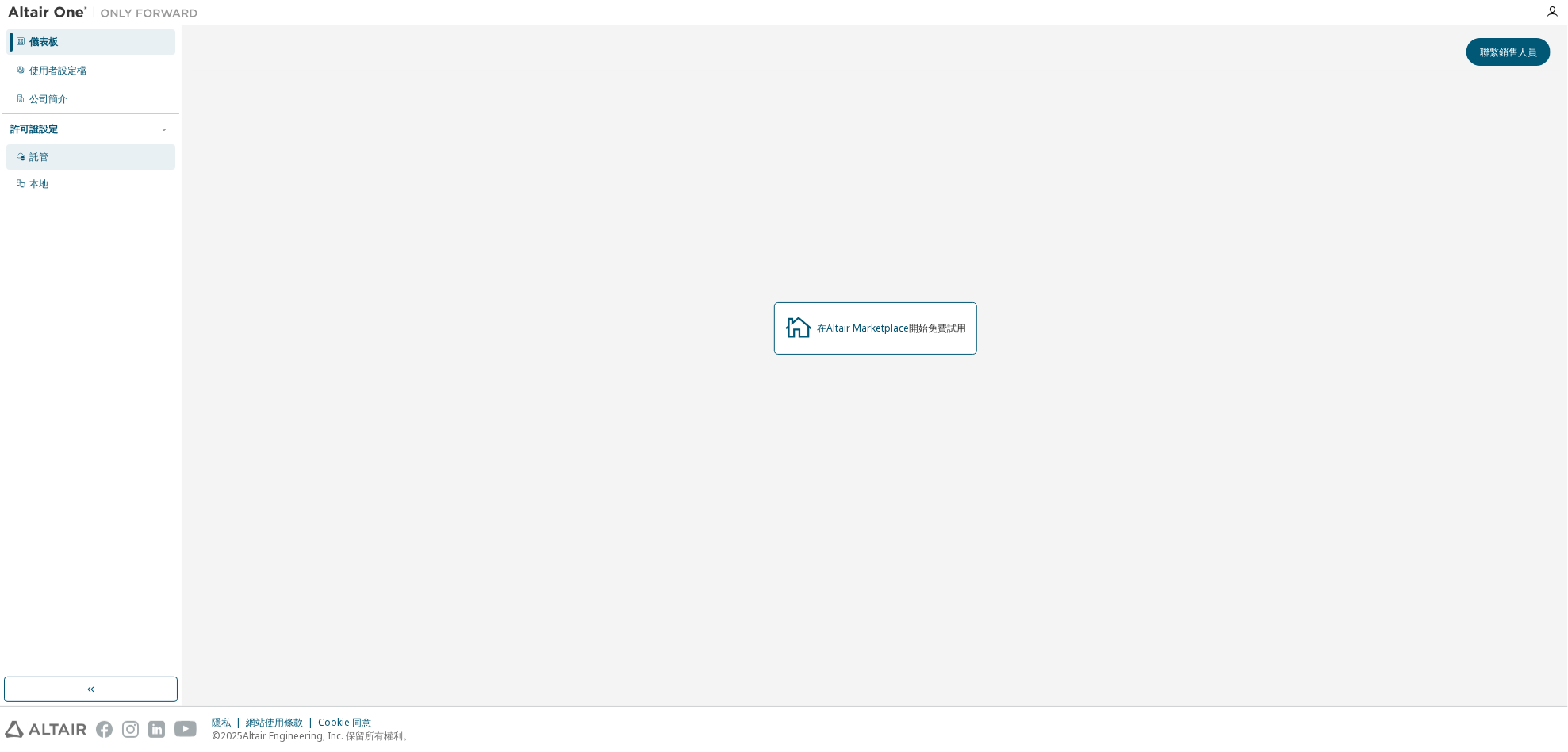
click at [73, 155] on div "託管" at bounding box center [91, 157] width 169 height 25
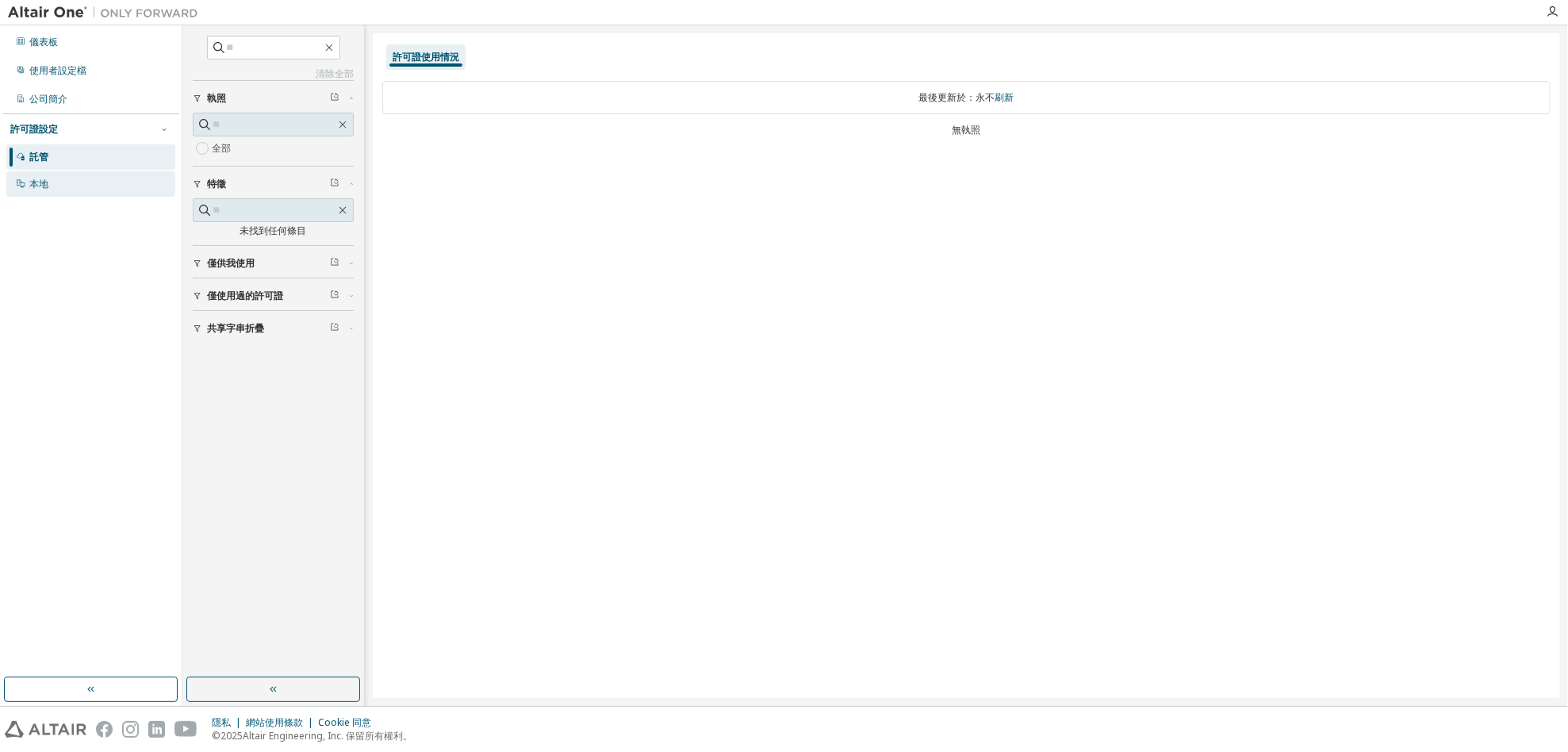
click at [79, 179] on div "本地" at bounding box center [91, 184] width 169 height 25
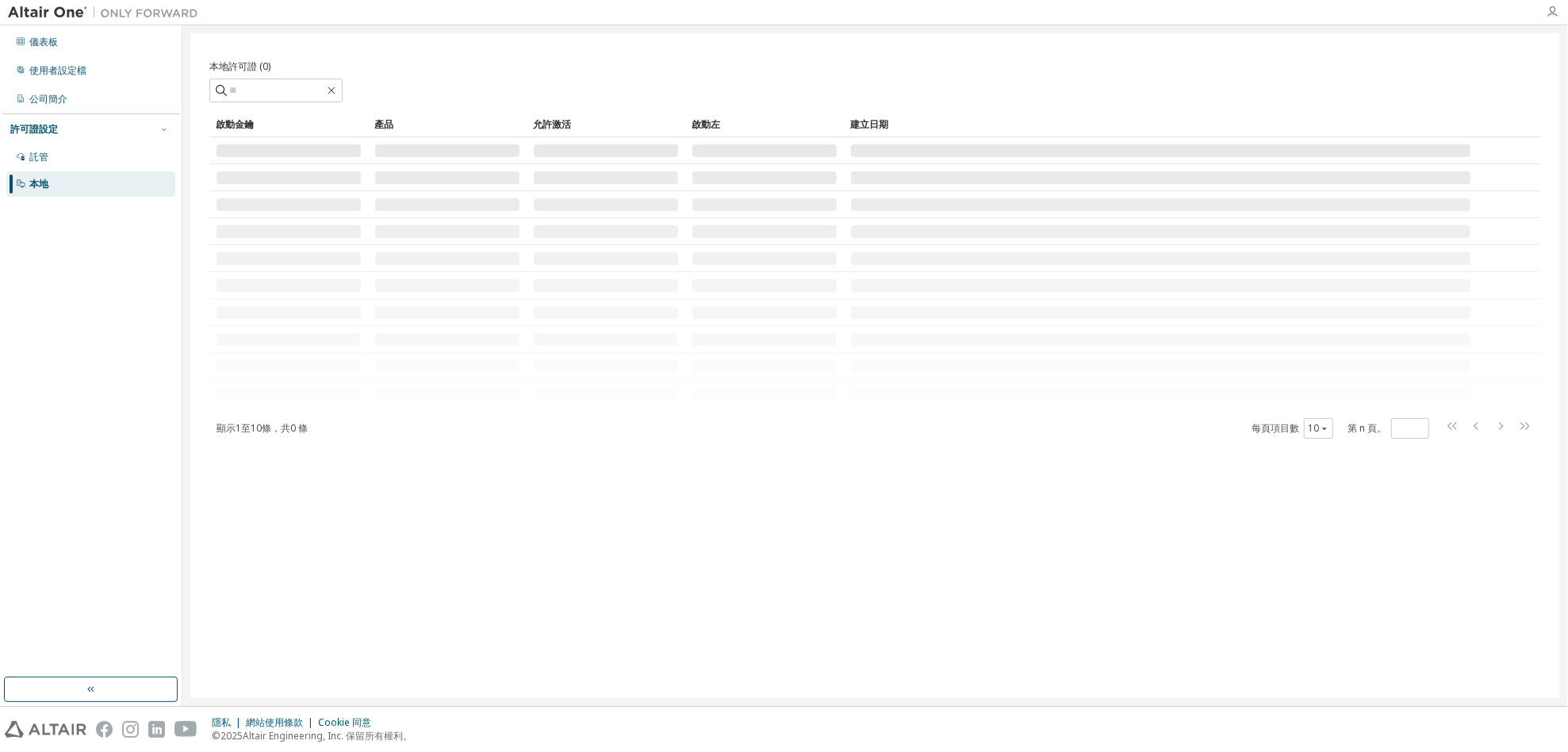
click at [1556, 11] on icon "button" at bounding box center [1552, 12] width 13 height 13
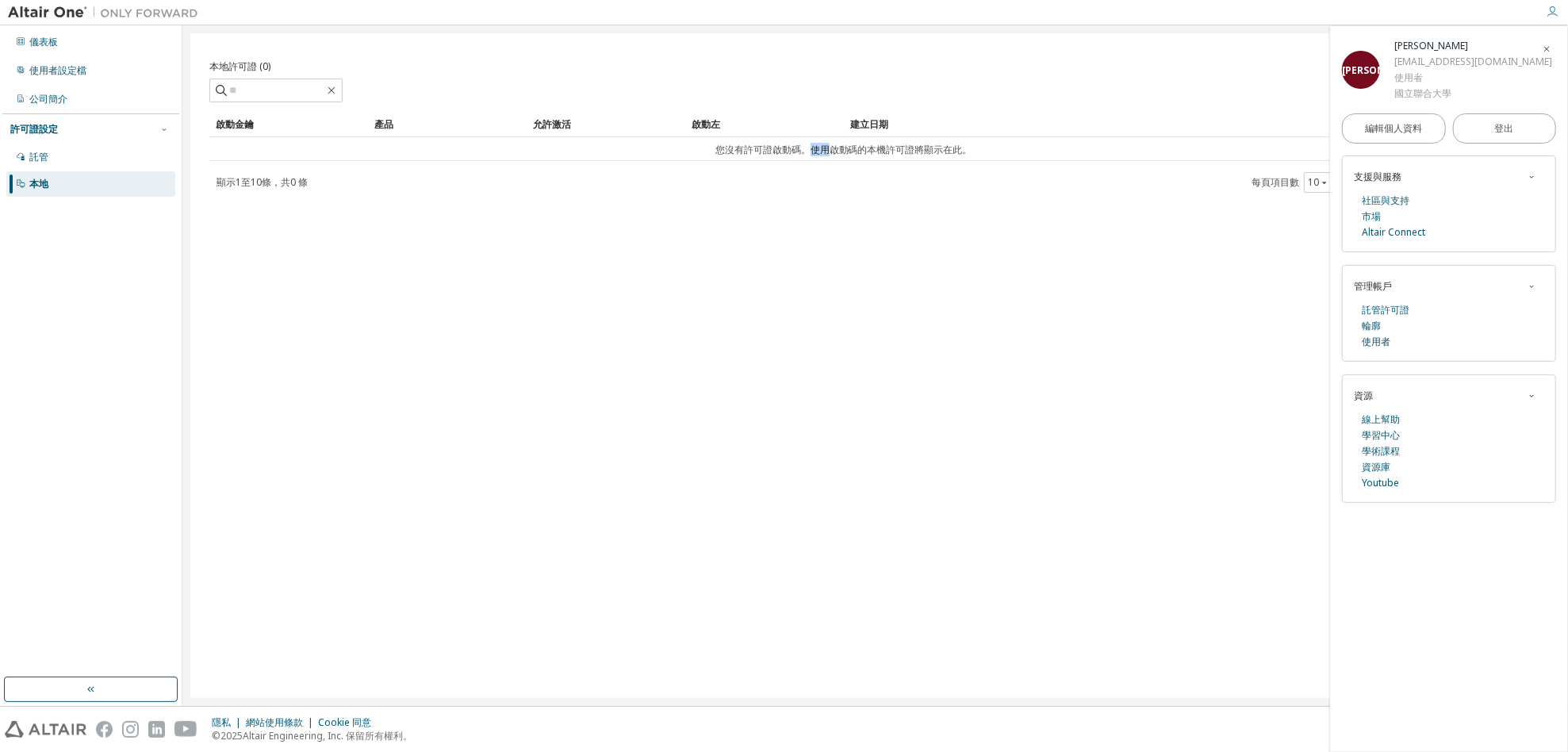
drag, startPoint x: 824, startPoint y: 149, endPoint x: 919, endPoint y: 159, distance: 95.5
click at [834, 157] on td "您沒有許可證啟動碼。使用啟動碼的本機許可證將顯示在此。" at bounding box center [843, 149] width 1268 height 24
drag, startPoint x: 919, startPoint y: 159, endPoint x: 937, endPoint y: 159, distance: 18.0
click at [919, 159] on td "您沒有許可證啟動碼。使用啟動碼的本機許可證將顯示在此。" at bounding box center [843, 149] width 1268 height 24
click at [1370, 85] on div "楊" at bounding box center [1361, 70] width 38 height 38
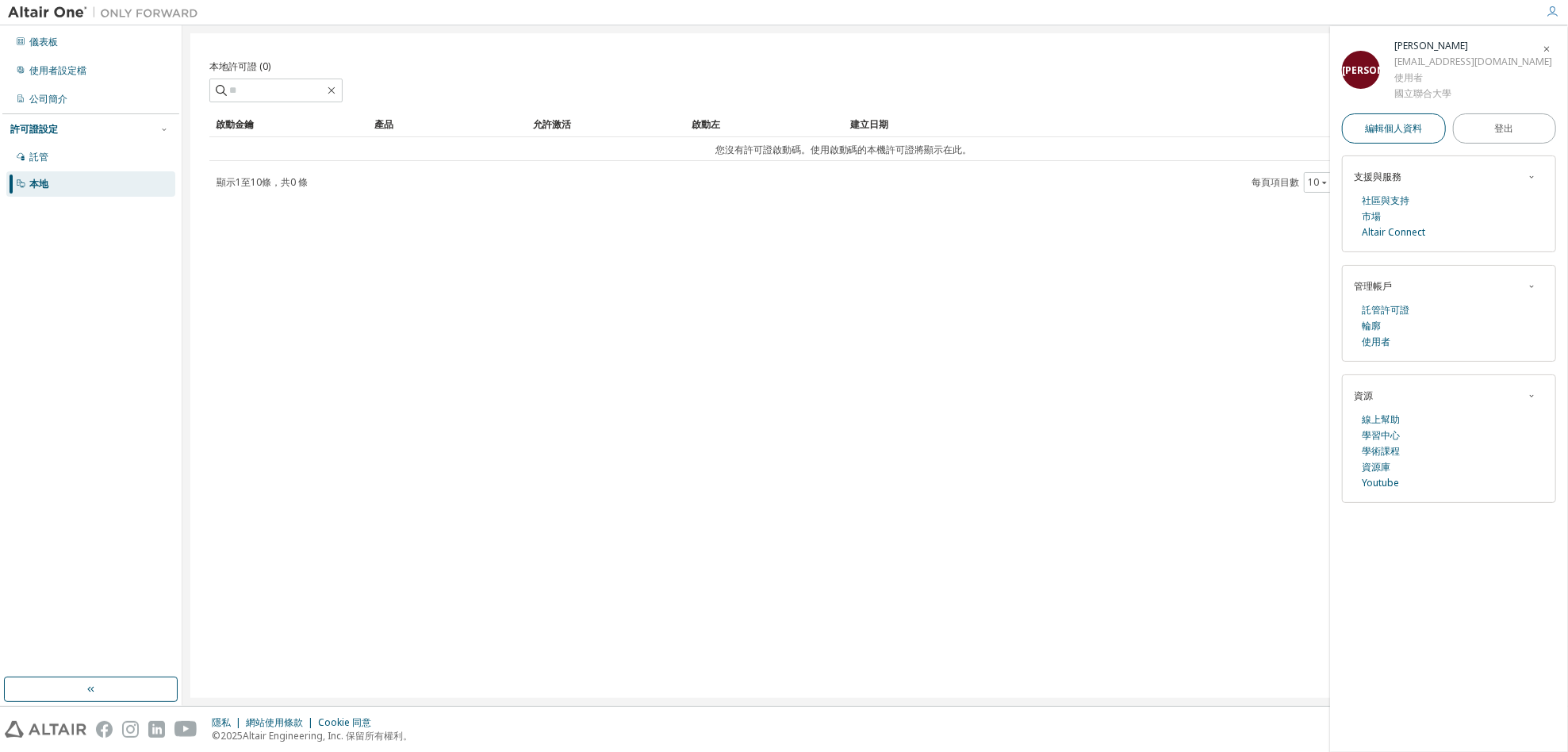
click at [1369, 122] on font "編輯個人資料" at bounding box center [1393, 128] width 57 height 14
